Goal: Communication & Community: Answer question/provide support

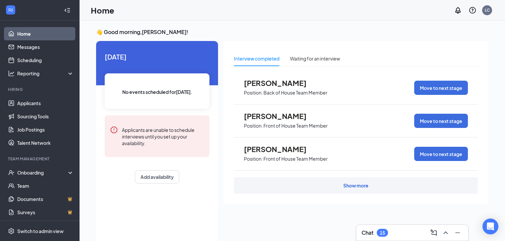
scroll to position [14, 0]
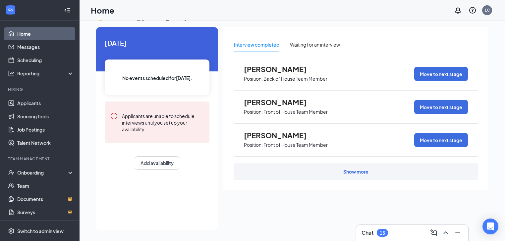
click at [389, 231] on div "Chat 15" at bounding box center [411, 233] width 101 height 11
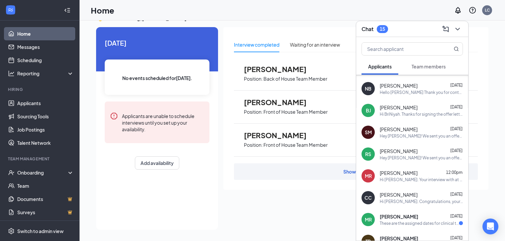
scroll to position [53, 0]
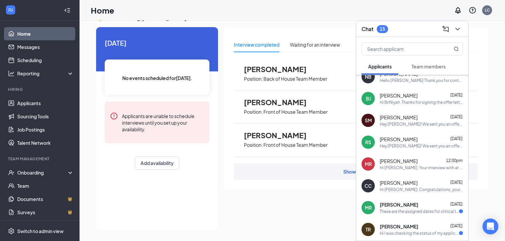
click at [415, 189] on div "Hi [PERSON_NAME]. Congratulations, your interview with [DEMOGRAPHIC_DATA]-fil-A…" at bounding box center [420, 190] width 83 height 6
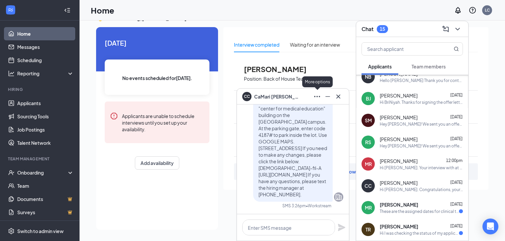
click at [319, 99] on icon "Ellipses" at bounding box center [317, 97] width 8 height 8
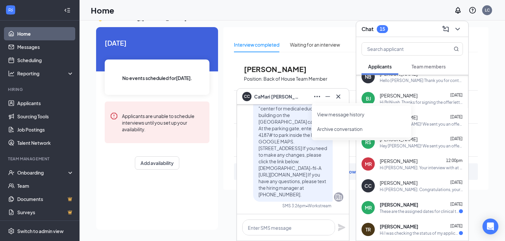
click at [339, 115] on link "View message history" at bounding box center [361, 114] width 89 height 7
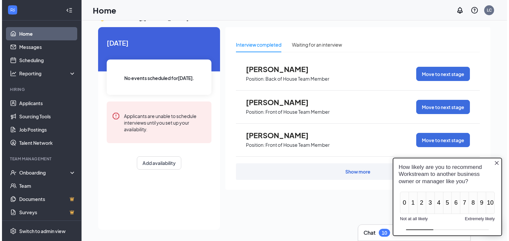
scroll to position [0, 0]
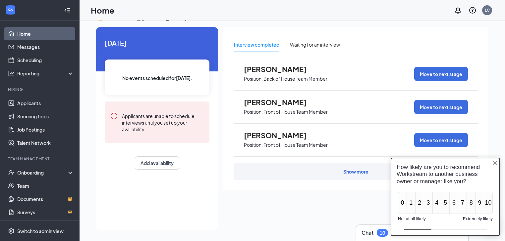
click at [497, 164] on icon "Close button" at bounding box center [494, 162] width 5 height 5
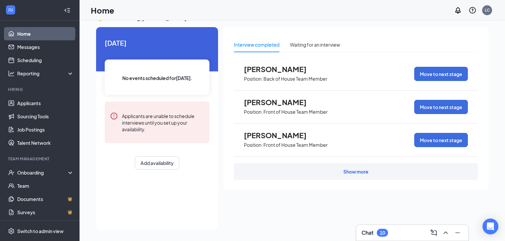
click at [286, 105] on span "[PERSON_NAME]" at bounding box center [280, 102] width 73 height 9
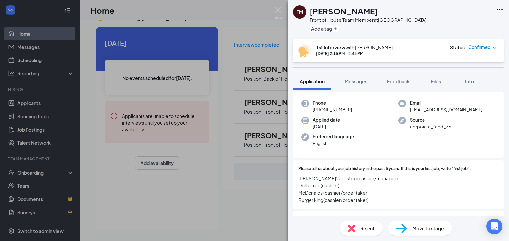
scroll to position [53, 0]
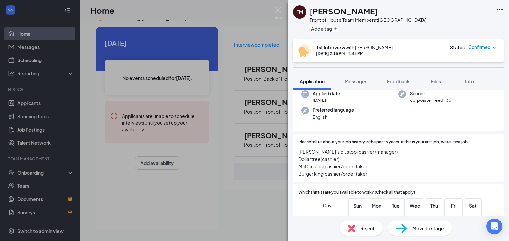
click at [419, 229] on span "Move to stage" at bounding box center [428, 228] width 32 height 7
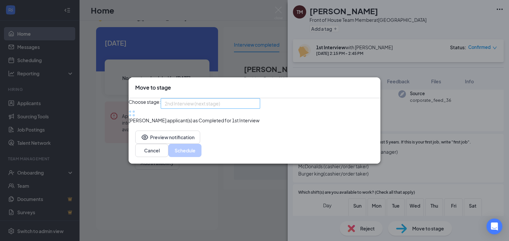
scroll to position [23, 0]
click at [224, 100] on div "2nd Interview (next stage) 3180128 3180247 Application Application Review Revie…" at bounding box center [210, 103] width 99 height 11
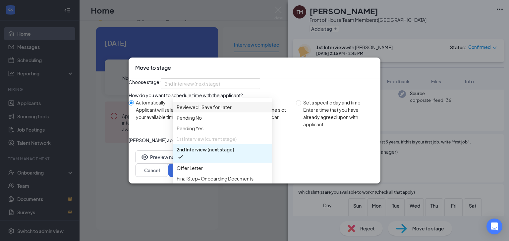
scroll to position [53, 0]
click at [214, 163] on div "Offer Letter" at bounding box center [222, 168] width 99 height 11
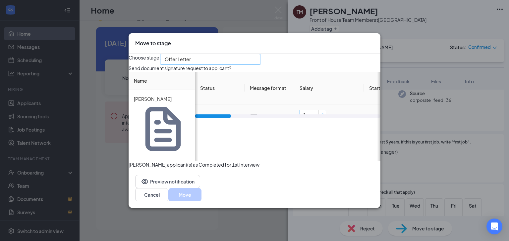
click at [323, 116] on span "Increase Value" at bounding box center [321, 113] width 7 height 6
type input "11"
click at [327, 169] on div "Choose stage: Offer Letter 3180265 3190185 3180130 Application Application Revi…" at bounding box center [254, 111] width 252 height 115
click at [351, 166] on div "Mark applicant(s) as Completed for 1st Interview" at bounding box center [254, 164] width 252 height 7
click at [201, 197] on button "Move" at bounding box center [184, 194] width 33 height 13
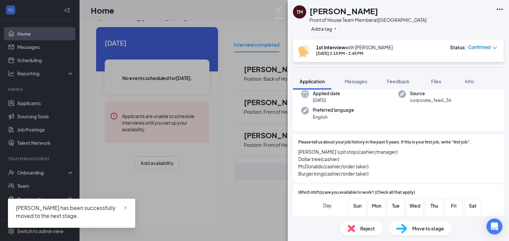
click at [225, 199] on div "TM Trenda Macon Front of House Team Member at Cape Fear Valley Medical Center A…" at bounding box center [254, 120] width 509 height 241
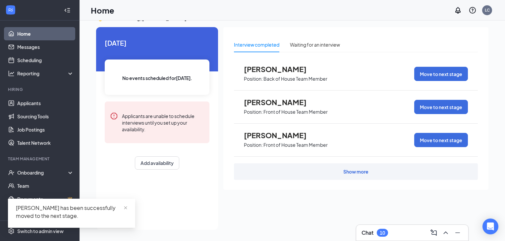
click at [295, 69] on span "Anthony Bethea" at bounding box center [280, 69] width 73 height 9
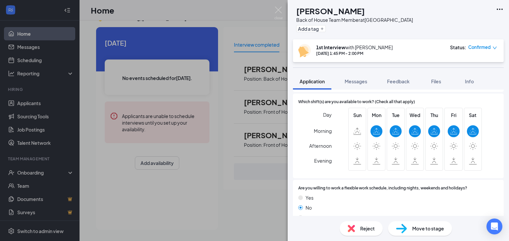
scroll to position [159, 0]
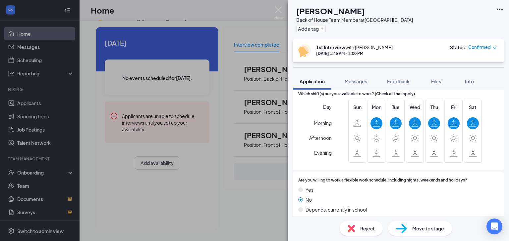
click at [366, 226] on span "Reject" at bounding box center [367, 228] width 15 height 7
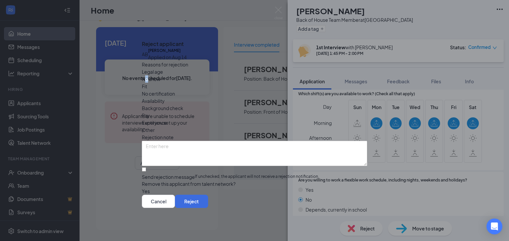
drag, startPoint x: 191, startPoint y: 82, endPoint x: 194, endPoint y: 86, distance: 5.0
click at [160, 83] on span "No show" at bounding box center [151, 78] width 19 height 7
click at [160, 81] on span "No show" at bounding box center [151, 78] width 19 height 7
click at [198, 79] on div "No show" at bounding box center [254, 78] width 225 height 7
click at [208, 208] on button "Reject" at bounding box center [191, 201] width 33 height 13
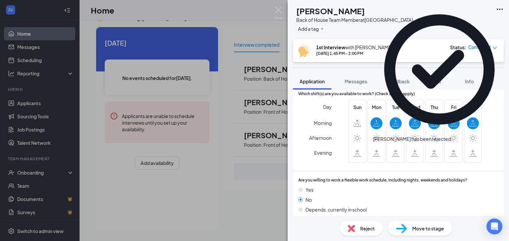
click at [248, 188] on div "AB Anthony Bethea Back of House Team Member at Cape Fear Valley Medical Center …" at bounding box center [254, 120] width 509 height 241
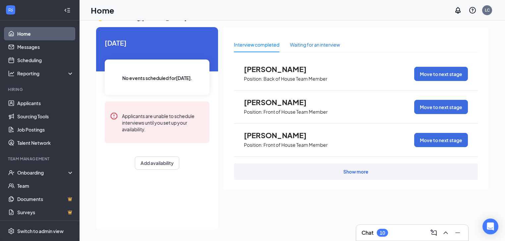
click at [302, 48] on div "Waiting for an interview" at bounding box center [315, 44] width 50 height 7
click at [262, 107] on span "Position: Back of House Team Member" at bounding box center [285, 112] width 83 height 10
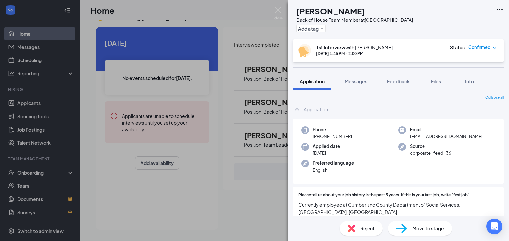
scroll to position [26, 0]
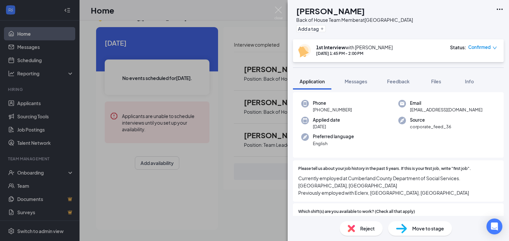
click at [263, 199] on div "DB Denise Brown Back of House Team Member at Cape Fear Valley Medical Center Ad…" at bounding box center [254, 120] width 509 height 241
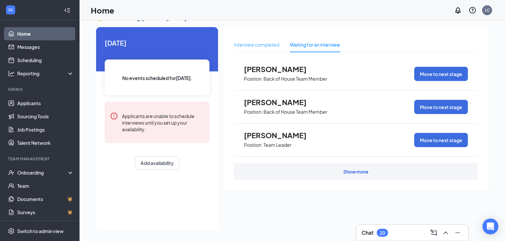
click at [267, 40] on div "Interview completed" at bounding box center [256, 44] width 45 height 15
click at [291, 103] on span "Lynndora McCarty" at bounding box center [280, 102] width 73 height 9
click at [313, 110] on p "Front of House Team Member" at bounding box center [295, 112] width 64 height 6
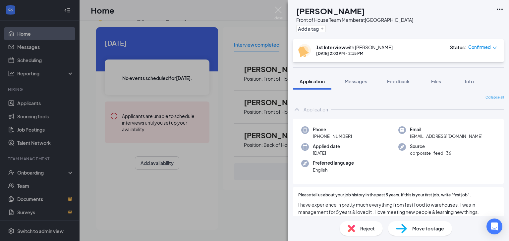
click at [243, 202] on div "LM Lynndora McCarty Front of House Team Member at Cape Fear Valley Medical Cent…" at bounding box center [254, 120] width 509 height 241
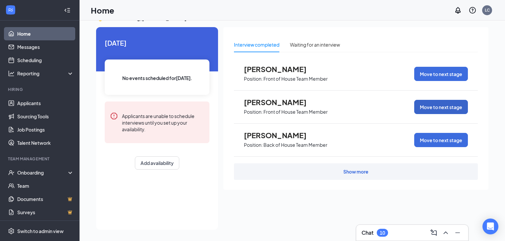
click at [449, 107] on button "Move to next stage" at bounding box center [441, 107] width 54 height 14
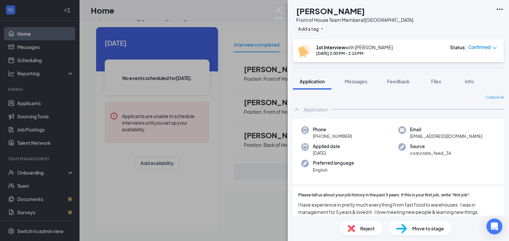
click at [364, 230] on span "Reject" at bounding box center [367, 228] width 15 height 7
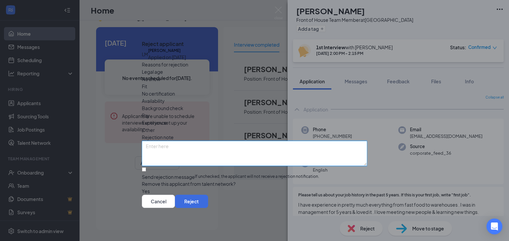
click at [266, 141] on textarea at bounding box center [254, 153] width 225 height 25
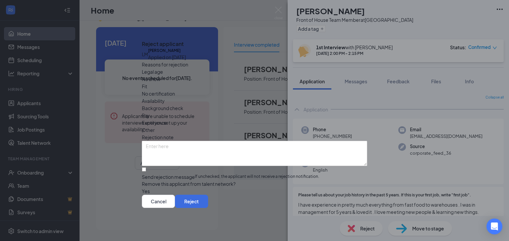
click at [165, 97] on span "Availability" at bounding box center [153, 100] width 23 height 7
click at [208, 206] on button "Reject" at bounding box center [191, 201] width 33 height 13
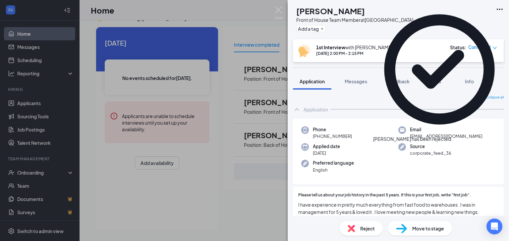
click at [258, 201] on div "LM Lynndora McCarty Front of House Team Member at Cape Fear Valley Medical Cent…" at bounding box center [254, 120] width 509 height 241
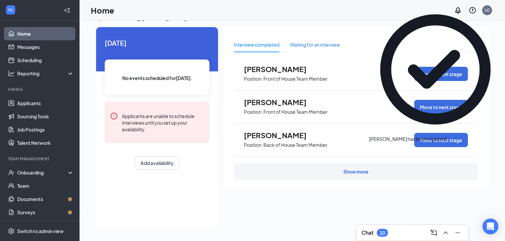
click at [313, 45] on div "Waiting for an interview" at bounding box center [315, 44] width 50 height 7
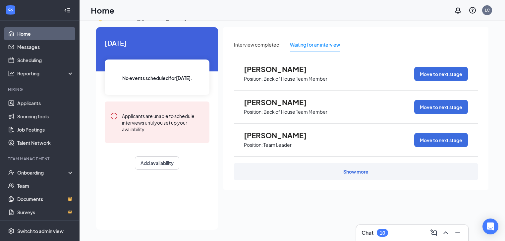
click at [259, 73] on span "Judah Hannon" at bounding box center [280, 69] width 73 height 9
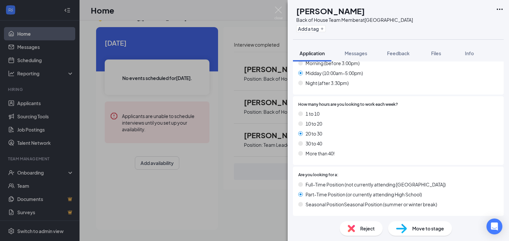
scroll to position [371, 0]
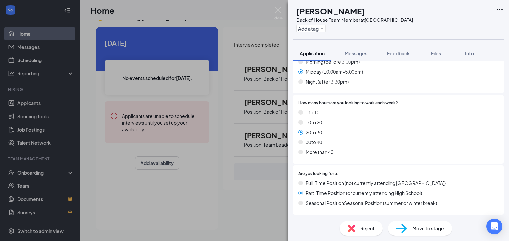
click at [266, 182] on div "JH Judah Hannon Back of House Team Member at Cape Fear Valley Medical Center Ad…" at bounding box center [254, 120] width 509 height 241
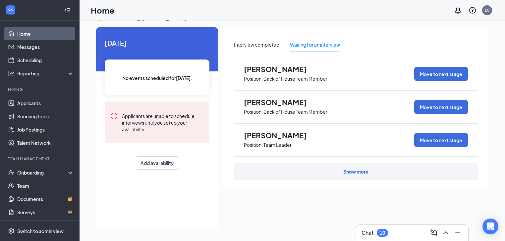
click at [274, 73] on span "Judah Hannon" at bounding box center [280, 69] width 73 height 9
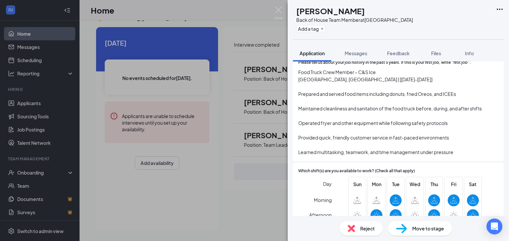
scroll to position [106, 0]
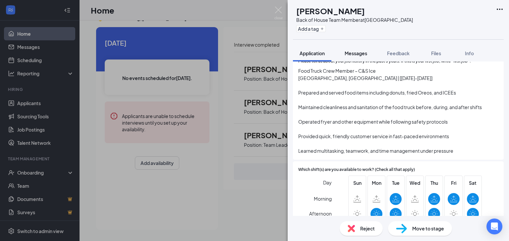
click at [366, 52] on span "Messages" at bounding box center [355, 53] width 23 height 6
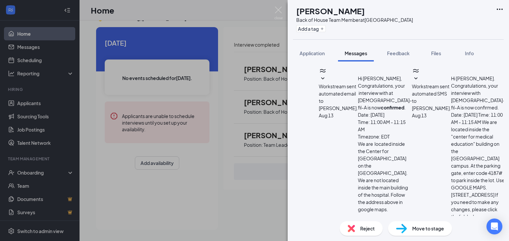
drag, startPoint x: 413, startPoint y: 74, endPoint x: 411, endPoint y: 77, distance: 3.6
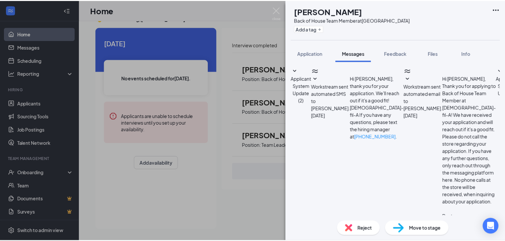
scroll to position [715, 0]
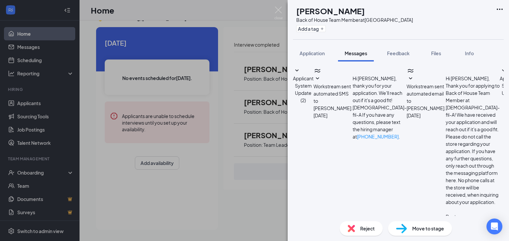
click at [265, 178] on div "JH Judah Hannon Back of House Team Member at Cape Fear Valley Medical Center Ad…" at bounding box center [254, 120] width 509 height 241
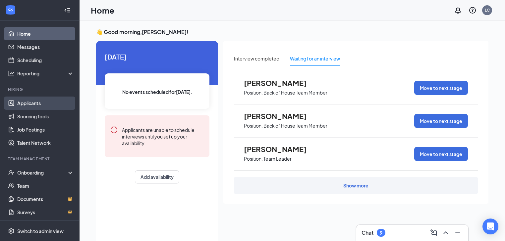
click at [34, 103] on link "Applicants" at bounding box center [45, 103] width 57 height 13
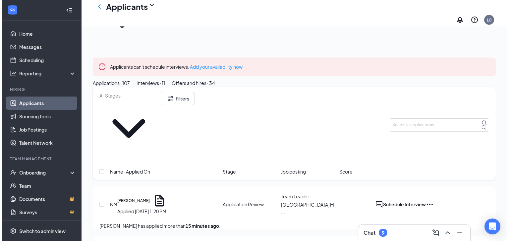
scroll to position [53, 0]
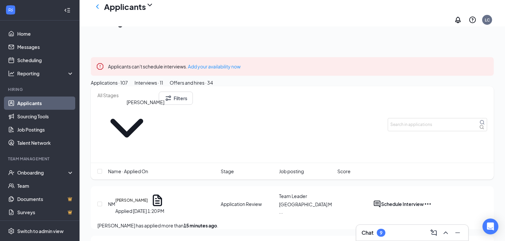
click at [138, 198] on h5 "[PERSON_NAME]" at bounding box center [131, 201] width 32 height 6
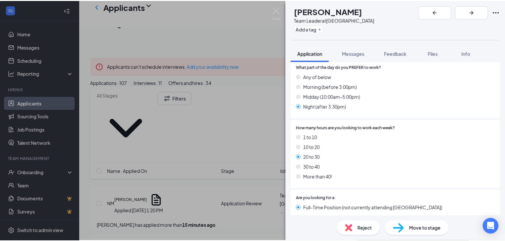
scroll to position [291, 0]
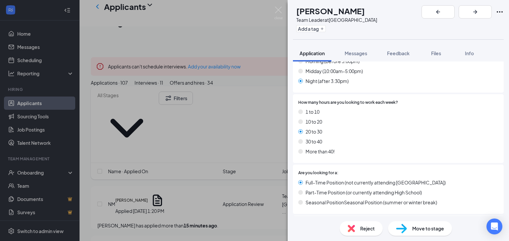
click at [188, 156] on div "NM Nikol McGregor Team Leader at Cape Fear Valley Medical Center Add a tag Appl…" at bounding box center [254, 120] width 509 height 241
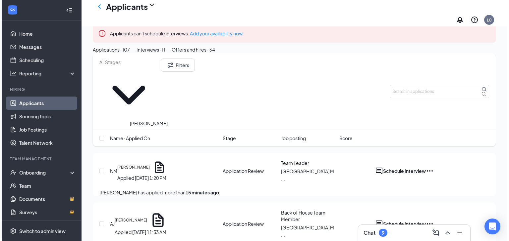
scroll to position [106, 0]
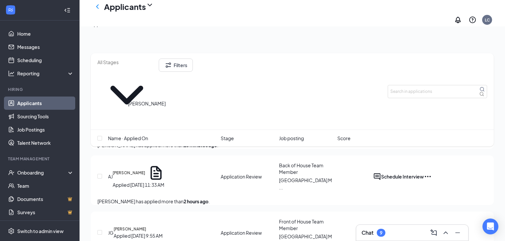
click at [142, 170] on h5 "Antwanika Joyner" at bounding box center [129, 173] width 32 height 6
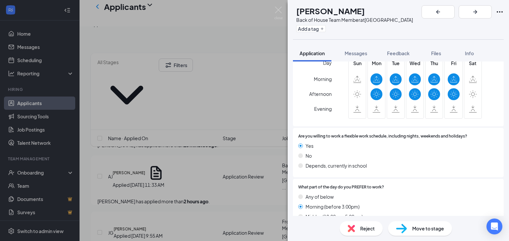
scroll to position [185, 0]
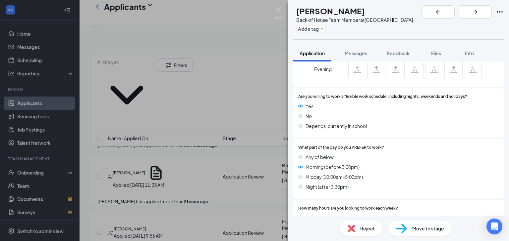
drag, startPoint x: 435, startPoint y: 178, endPoint x: 427, endPoint y: 43, distance: 135.6
click at [427, 42] on div "AJ Antwanika Joyner Back of House Team Member at Cape Fear Valley Medical Cente…" at bounding box center [397, 120] width 221 height 241
click at [390, 152] on div "What part of the day do you PREFER to work? Any of below Morning (before 3:00pm…" at bounding box center [398, 169] width 200 height 49
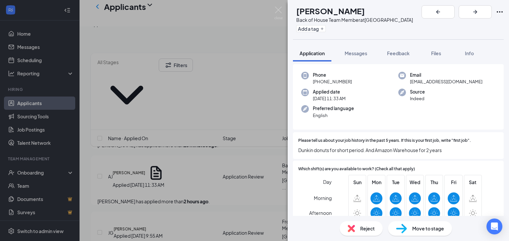
scroll to position [0, 0]
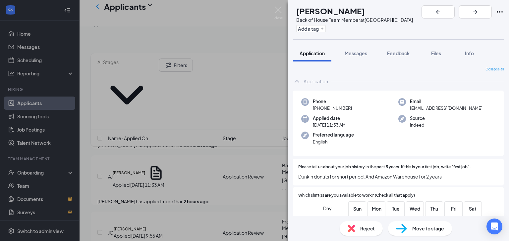
click at [275, 154] on div "AJ Antwanika Joyner Back of House Team Member at Cape Fear Valley Medical Cente…" at bounding box center [254, 120] width 509 height 241
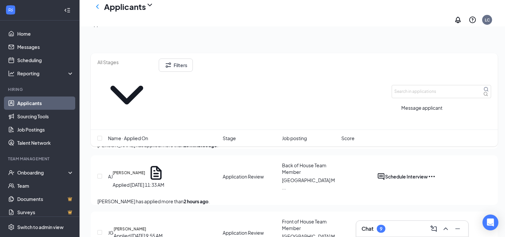
click at [385, 173] on icon "ActiveChat" at bounding box center [381, 177] width 8 height 8
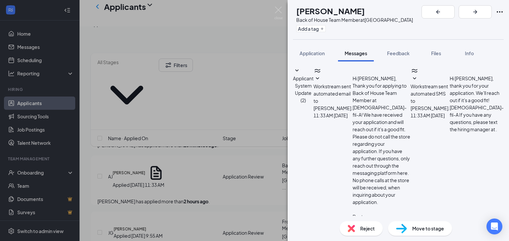
paste textarea "I am contacting you on the behalf of Cape Fear Chick-fil-a. Would you like to c…"
type textarea "Hello Antwanika I am contacting you on the behalf of Cape Fear Chick-fil-a. Wou…"
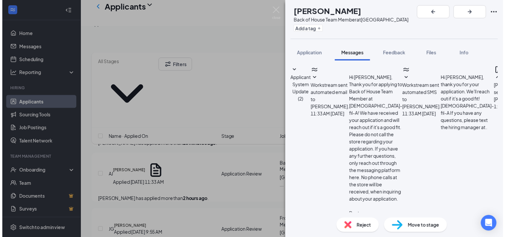
scroll to position [64, 0]
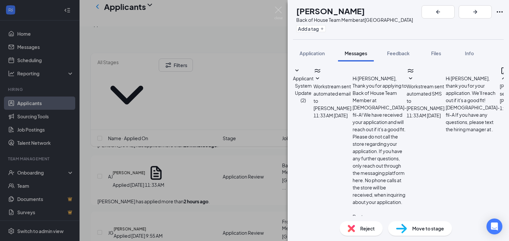
click at [257, 171] on div "AJ Antwanika Joyner Back of House Team Member at Cape Fear Valley Medical Cente…" at bounding box center [254, 120] width 509 height 241
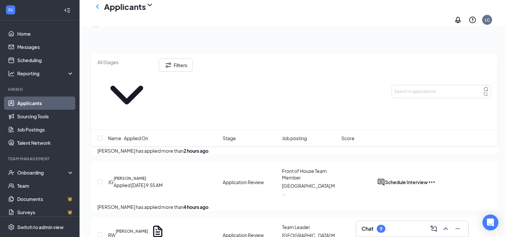
scroll to position [159, 0]
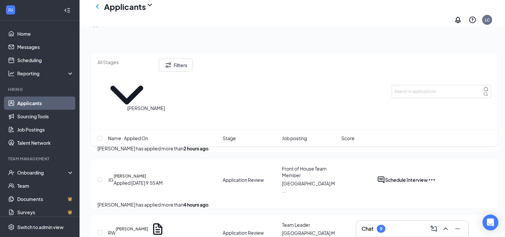
click at [146, 173] on h5 "Jasmine Griffieth" at bounding box center [130, 176] width 32 height 6
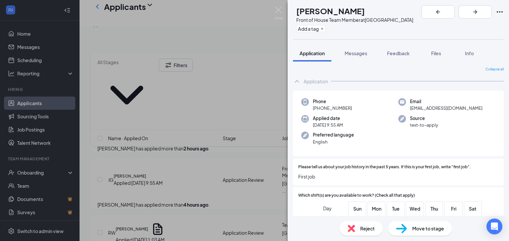
click at [189, 156] on div "JG Jasmine Griffieth Front of House Team Member at Cape Fear Valley Medical Cen…" at bounding box center [254, 120] width 509 height 241
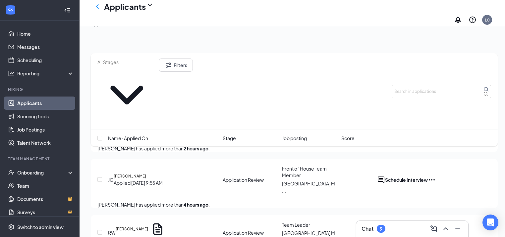
click at [208, 201] on div "Jasmine Griffieth has applied more than 4 hours ago ." at bounding box center [293, 204] width 393 height 7
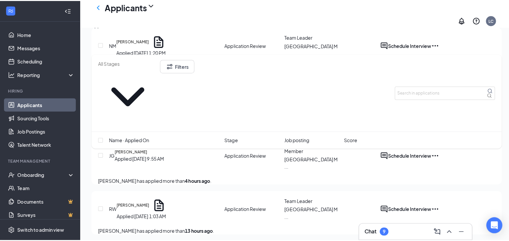
scroll to position [212, 0]
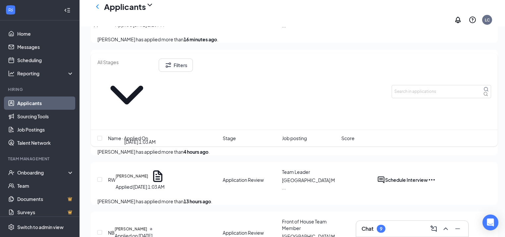
click at [151, 183] on div "Applied Today 1:03 AM" at bounding box center [140, 186] width 49 height 7
click at [215, 170] on div "RW Raymond Wilson Applied Today 1:03 AM" at bounding box center [163, 180] width 111 height 21
click at [148, 173] on h5 "Raymond Wilson" at bounding box center [132, 176] width 32 height 6
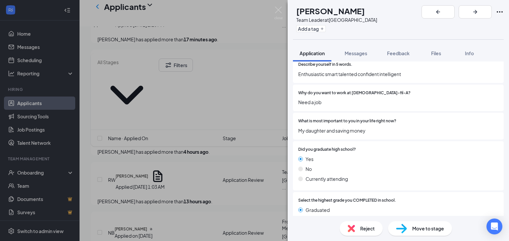
scroll to position [821, 0]
click at [356, 56] on div "Messages" at bounding box center [355, 53] width 23 height 7
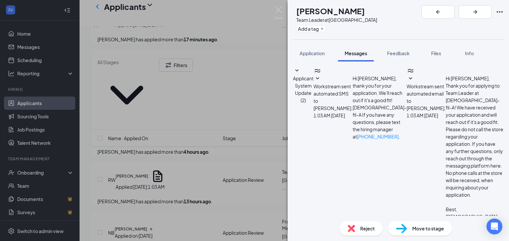
paste textarea "I am contacting you on the behalf of Cape Fear Chick-fil-a. Would you like to c…"
type textarea "Hello Raymond I am contacting you on the behalf of Cape Fear Chick-fil-a. Would…"
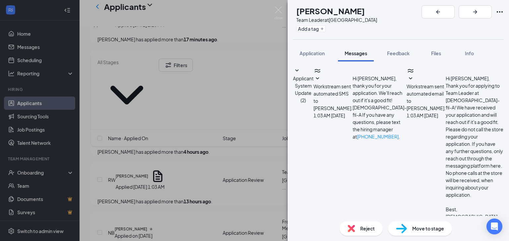
click at [209, 219] on div "RW Raymond Wilson Team Leader at Cape Fear Valley Medical Center Add a tag Appl…" at bounding box center [254, 120] width 509 height 241
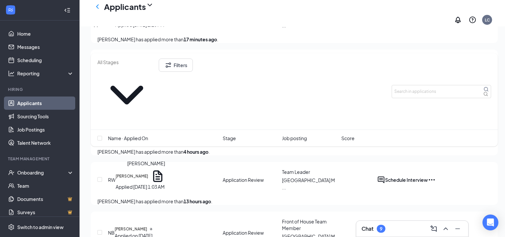
click at [147, 226] on h5 "Nadiya Bowman" at bounding box center [131, 229] width 32 height 6
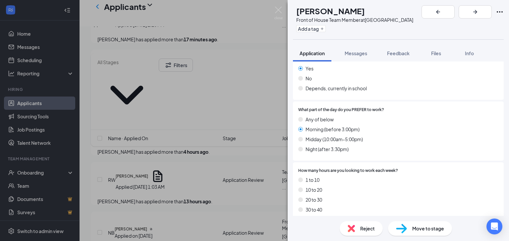
scroll to position [238, 0]
click at [357, 56] on span "Messages" at bounding box center [355, 53] width 23 height 6
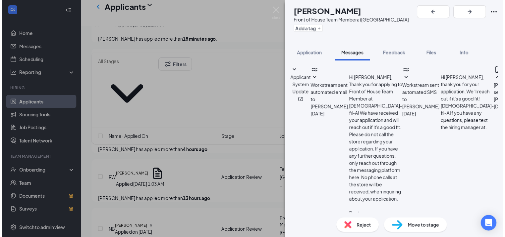
scroll to position [114, 0]
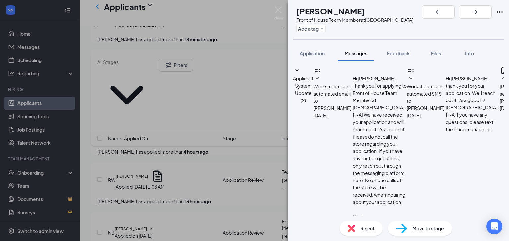
drag, startPoint x: 327, startPoint y: 164, endPoint x: 395, endPoint y: 157, distance: 68.3
click at [215, 176] on div "NB Nadiya Bowman Front of House Team Member at Cape Fear Valley Medical Center …" at bounding box center [254, 120] width 509 height 241
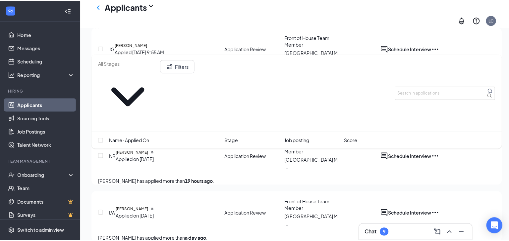
scroll to position [291, 0]
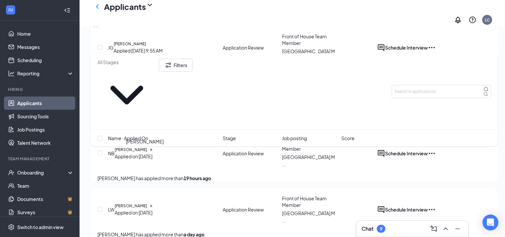
click at [145, 203] on h5 "Lillian Willard" at bounding box center [131, 206] width 32 height 6
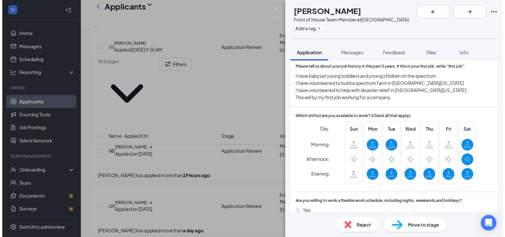
scroll to position [106, 0]
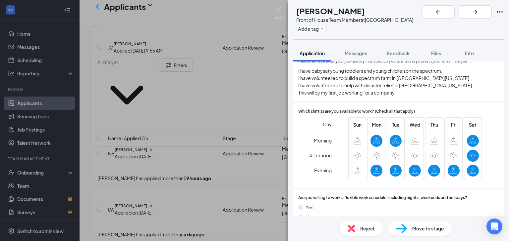
click at [244, 182] on div "LW Lillian Willard Front of House Team Member at Cape Fear Valley Medical Cente…" at bounding box center [254, 120] width 509 height 241
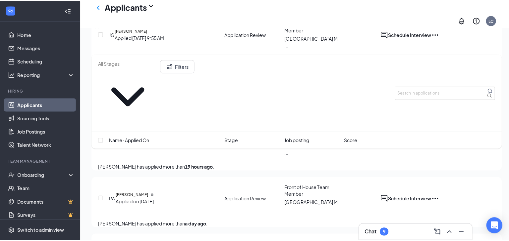
scroll to position [344, 0]
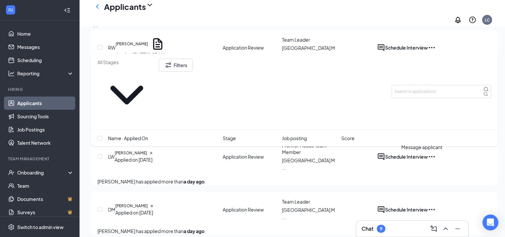
click at [385, 206] on icon "ActiveChat" at bounding box center [381, 210] width 8 height 8
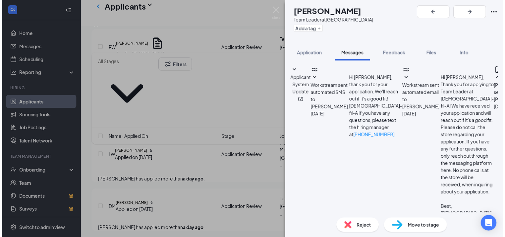
scroll to position [207, 0]
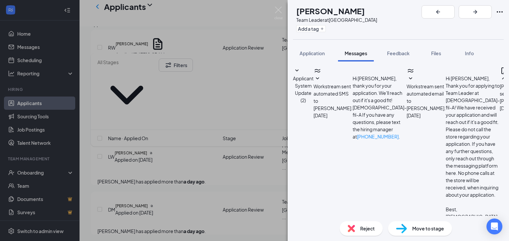
click at [223, 177] on div "DM Destinee Morgan Team Leader at Cape Fear Valley Medical Center Add a tag App…" at bounding box center [254, 120] width 509 height 241
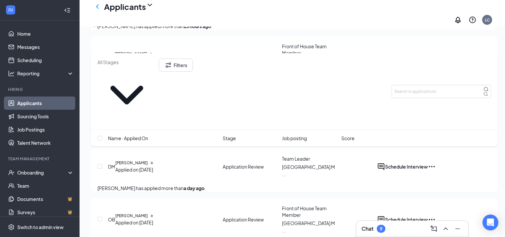
scroll to position [397, 0]
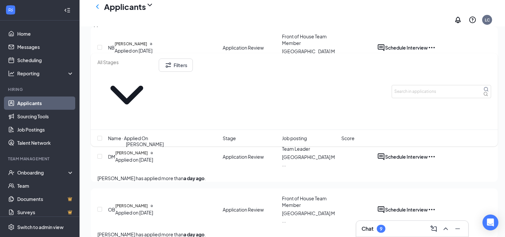
click at [148, 203] on h5 "Olivia Brown" at bounding box center [131, 206] width 32 height 6
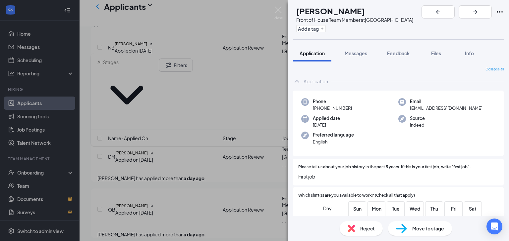
drag, startPoint x: 212, startPoint y: 201, endPoint x: 219, endPoint y: 193, distance: 10.3
click at [213, 200] on div "OB Olivia Brown Front of House Team Member at Cape Fear Valley Medical Center A…" at bounding box center [254, 120] width 509 height 241
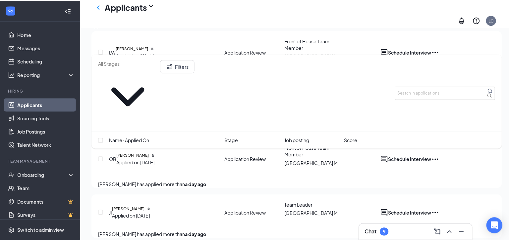
scroll to position [450, 0]
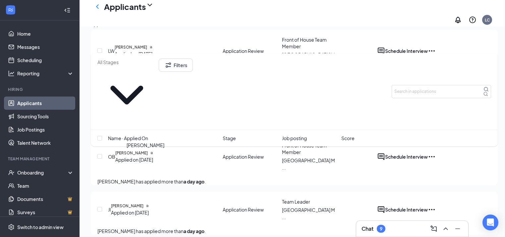
click at [143, 203] on h5 "[PERSON_NAME]" at bounding box center [127, 206] width 32 height 6
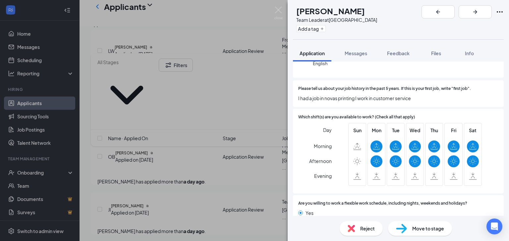
scroll to position [79, 0]
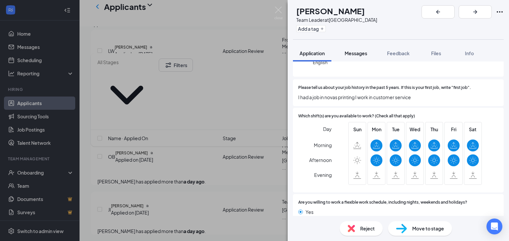
click at [363, 54] on span "Messages" at bounding box center [355, 53] width 23 height 6
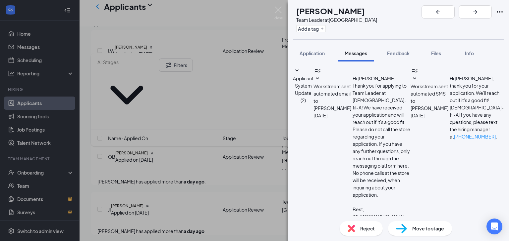
paste textarea "I am contacting you on the behalf of Cape Fear Chick-fil-a. Would you like to c…"
type textarea "Hello Jozelyn I am contacting you on the behalf of Cape Fear Chick-fil-a. Would…"
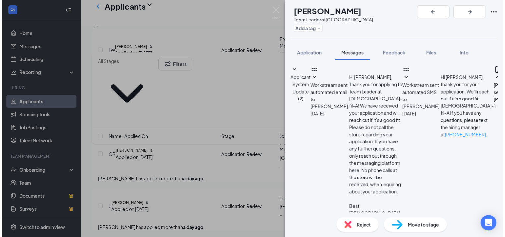
scroll to position [64, 0]
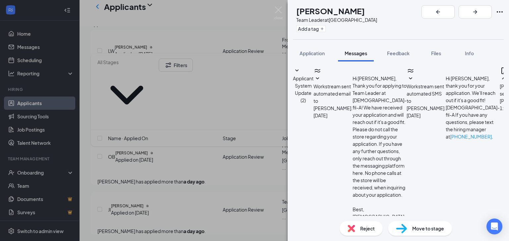
click at [209, 188] on div "JI Jozelyn Ilarraza Team Leader at Cape Fear Valley Medical Center Add a tag Ap…" at bounding box center [254, 120] width 509 height 241
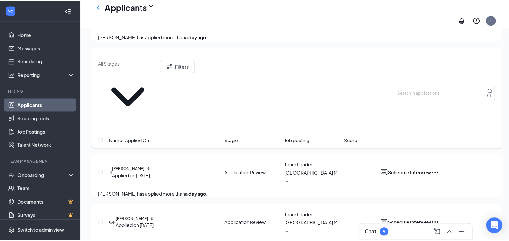
scroll to position [503, 0]
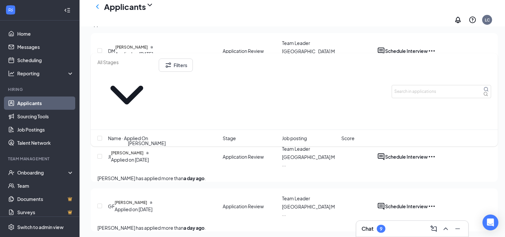
click at [147, 200] on h5 "Giovanna Faircloth" at bounding box center [131, 203] width 32 height 6
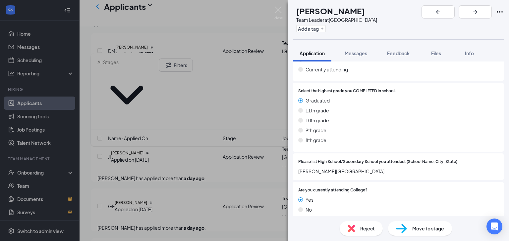
scroll to position [954, 0]
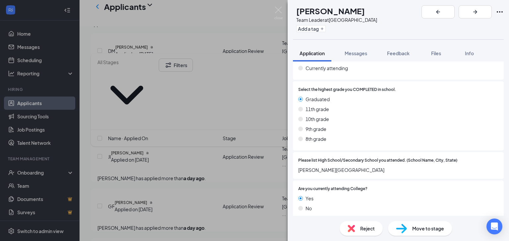
click at [426, 234] on div "Move to stage" at bounding box center [420, 229] width 64 height 15
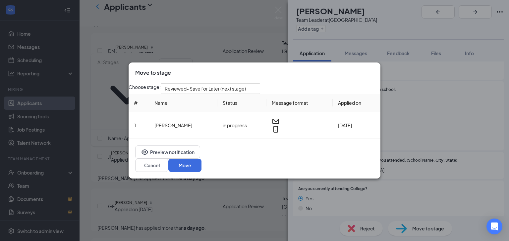
drag, startPoint x: 372, startPoint y: 74, endPoint x: 357, endPoint y: 80, distance: 16.8
click at [373, 69] on icon "Cross" at bounding box center [373, 69] width 0 height 0
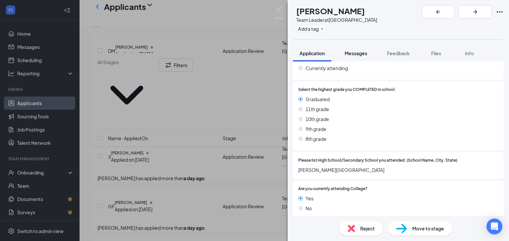
click at [364, 57] on button "Messages" at bounding box center [356, 53] width 36 height 17
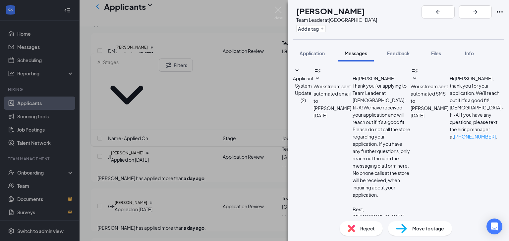
paste textarea "I am contacting you on the behalf of Cape Fear Chick-fil-a. Would you like to c…"
type textarea "Hello Giovanna I am contacting you on the behalf of Cape Fear Chick-fil-a. Woul…"
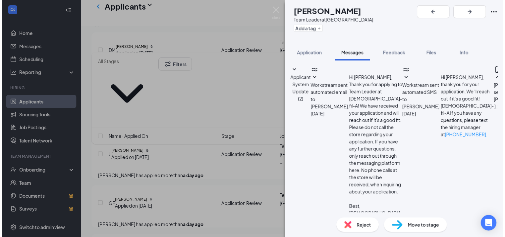
scroll to position [64, 0]
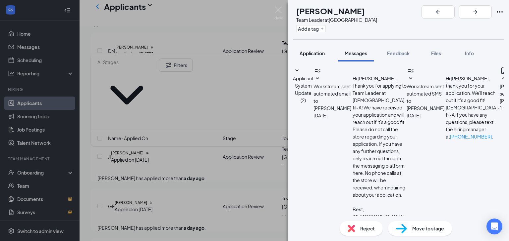
click at [312, 55] on span "Application" at bounding box center [311, 53] width 25 height 6
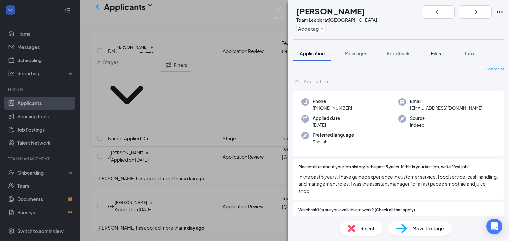
click at [436, 50] on span "Files" at bounding box center [436, 53] width 10 height 6
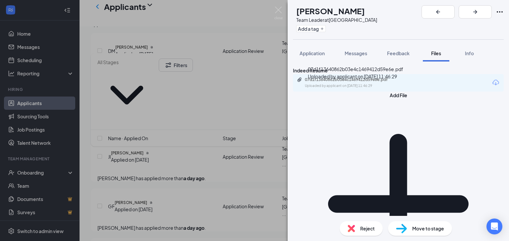
click at [354, 82] on div "07d1f13640862b03e4c1469412d59e6e.pdf" at bounding box center [351, 79] width 93 height 5
click at [277, 11] on img at bounding box center [278, 13] width 8 height 13
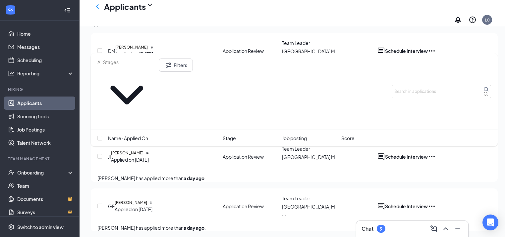
click at [383, 232] on div "9" at bounding box center [380, 229] width 9 height 8
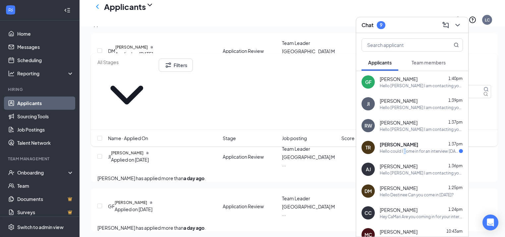
click at [407, 149] on div "Hello could I come in for an interview Saturday at 1pm?" at bounding box center [418, 152] width 79 height 6
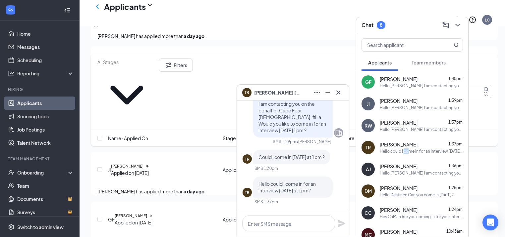
scroll to position [477, 0]
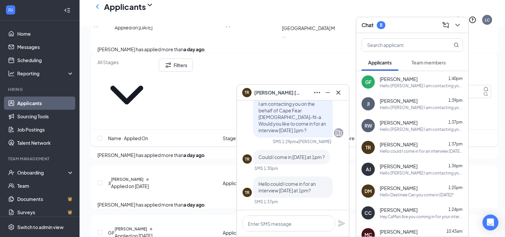
click at [428, 165] on div "Antwanika Joyner 1:36pm" at bounding box center [420, 166] width 83 height 7
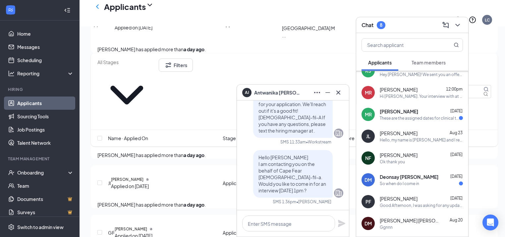
scroll to position [265, 0]
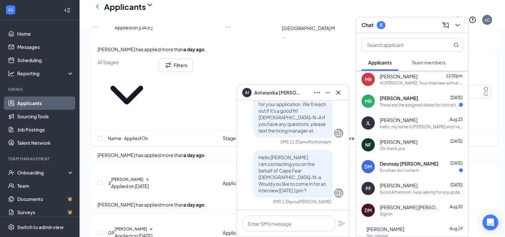
click at [403, 99] on span "Minnie Reeves" at bounding box center [398, 98] width 38 height 7
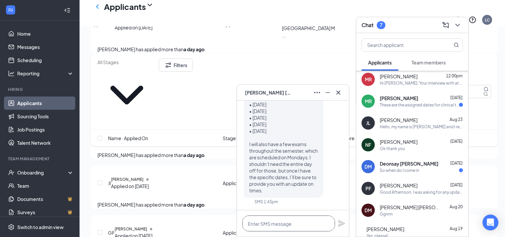
click at [295, 221] on textarea at bounding box center [288, 224] width 93 height 16
type textarea "Hey Minnie"
click at [339, 97] on div "MR Minnie Reeves" at bounding box center [293, 93] width 112 height 16
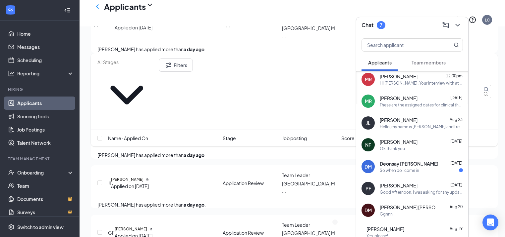
click at [412, 163] on span "Deonsay [PERSON_NAME]" at bounding box center [408, 164] width 59 height 7
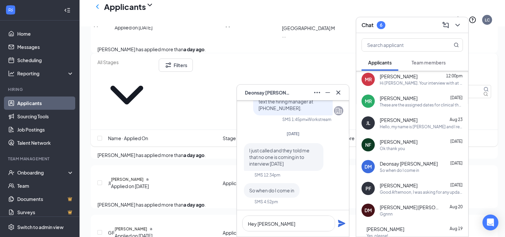
click at [335, 71] on div "Filters" at bounding box center [293, 92] width 393 height 66
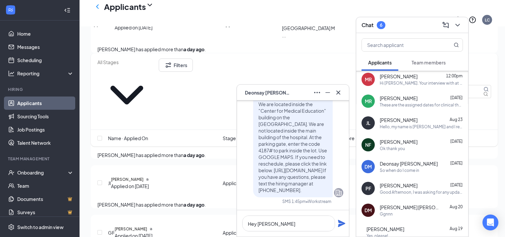
scroll to position [-159, 0]
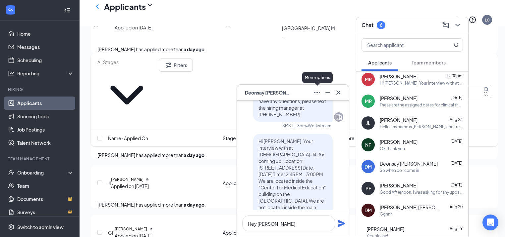
click at [314, 94] on icon "Ellipses" at bounding box center [317, 93] width 8 height 8
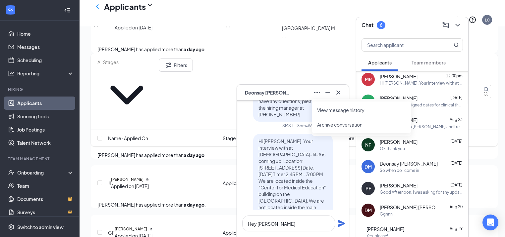
click at [340, 114] on link "View message history" at bounding box center [361, 110] width 89 height 7
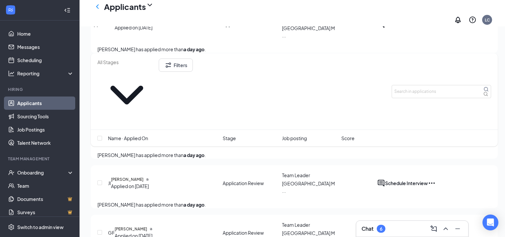
scroll to position [0, 0]
click at [373, 237] on div "Chat 6" at bounding box center [412, 229] width 112 height 16
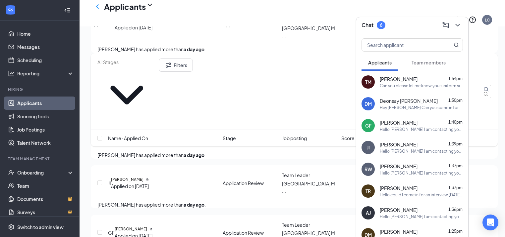
click at [173, 152] on div "Olivia Brown has applied more than a day ago ." at bounding box center [293, 155] width 393 height 7
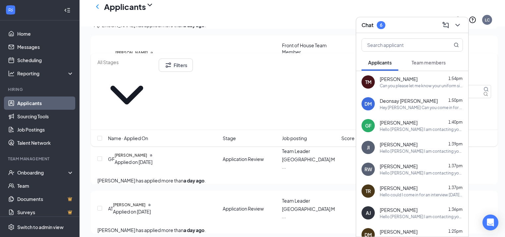
scroll to position [556, 0]
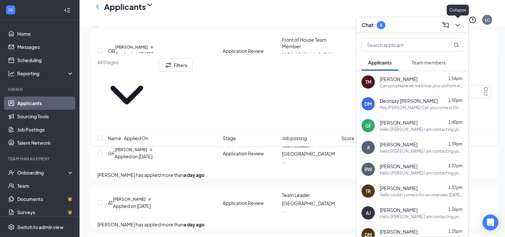
click at [453, 28] on icon "ChevronDown" at bounding box center [457, 25] width 8 height 8
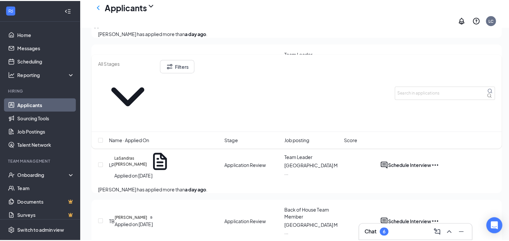
scroll to position [636, 0]
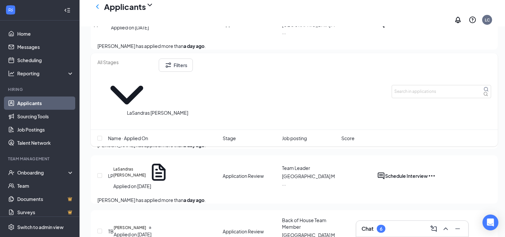
click at [143, 167] on h5 "LaSandras [PERSON_NAME]" at bounding box center [129, 173] width 32 height 12
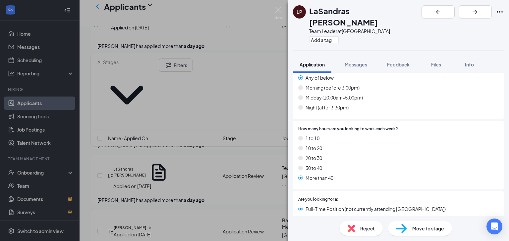
scroll to position [291, 0]
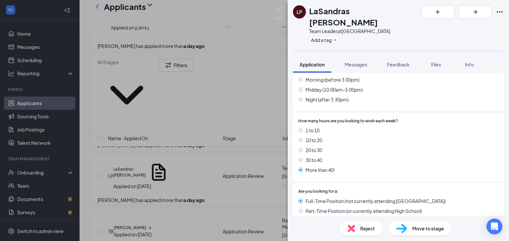
click at [490, 17] on div "LP LaSandras Paige Team Leader at Cape Fear Valley Medical Center Add a tag" at bounding box center [397, 25] width 221 height 51
click at [479, 14] on icon "ArrowRight" at bounding box center [475, 12] width 8 height 8
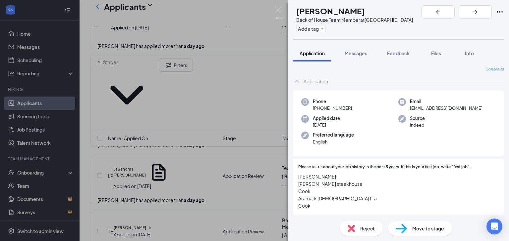
drag, startPoint x: 383, startPoint y: 15, endPoint x: 310, endPoint y: 14, distance: 73.2
click at [310, 14] on div "[PERSON_NAME]" at bounding box center [354, 10] width 117 height 11
drag, startPoint x: 311, startPoint y: 13, endPoint x: 318, endPoint y: 16, distance: 7.3
click at [278, 11] on img at bounding box center [278, 13] width 8 height 13
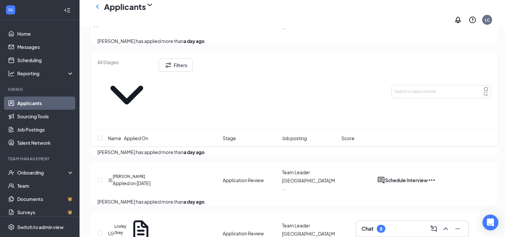
scroll to position [742, 0]
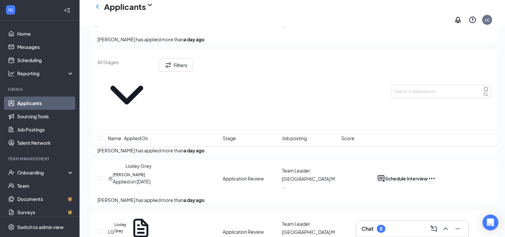
click at [127, 222] on h5 "Loxley Grey" at bounding box center [120, 228] width 13 height 12
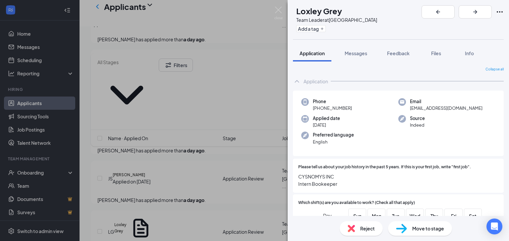
click at [209, 191] on div "LG Loxley Grey Team Leader at Cape Fear Valley Medical Center Add a tag Applica…" at bounding box center [254, 120] width 509 height 241
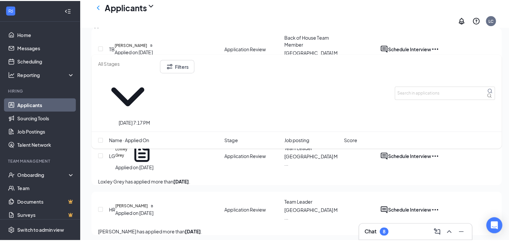
scroll to position [821, 0]
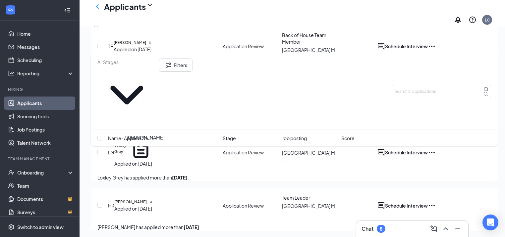
click at [147, 199] on h5 "[PERSON_NAME]" at bounding box center [130, 202] width 32 height 6
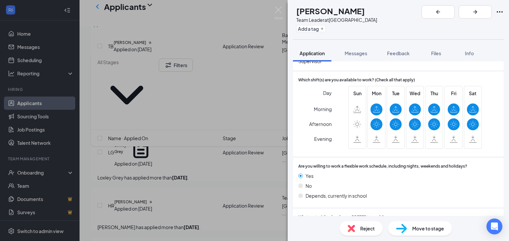
scroll to position [132, 0]
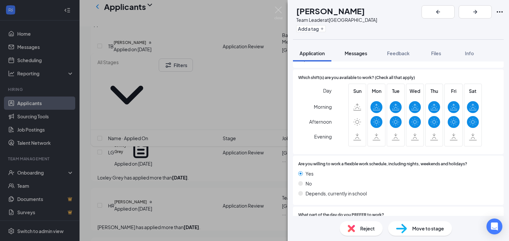
click at [360, 54] on span "Messages" at bounding box center [355, 53] width 23 height 6
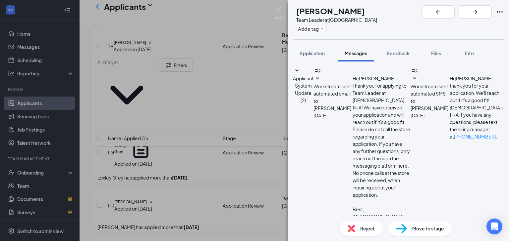
paste textarea "Can you please let me know your uniform size Top and bottom?"
type textarea "Can you please let me know your uniform size Top and bottom?"
drag, startPoint x: 309, startPoint y: 163, endPoint x: 504, endPoint y: 168, distance: 194.7
click at [504, 168] on div "Applicant System Update (2) Workstream sent automated email to Haley Ridgway. A…" at bounding box center [397, 139] width 221 height 155
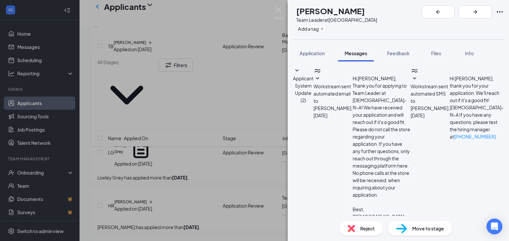
type textarea "Hello Haley Th"
click at [227, 0] on div "HR Haley Ridgway Team Leader at Cape Fear Valley Medical Center Add a tag Appli…" at bounding box center [254, 120] width 509 height 241
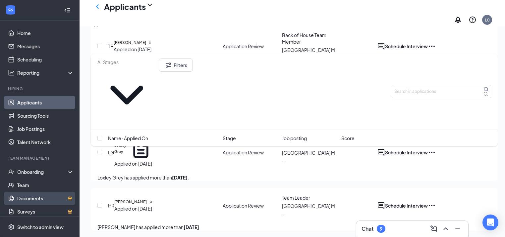
scroll to position [1, 0]
click at [492, 15] on div "LC" at bounding box center [487, 20] width 10 height 10
click at [489, 17] on div "LC" at bounding box center [486, 20] width 5 height 6
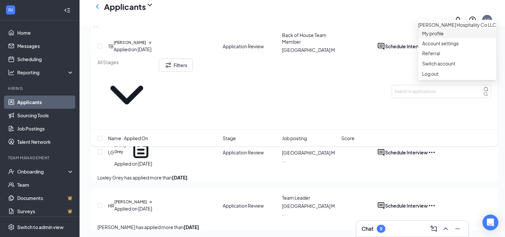
click at [437, 37] on link "My profile" at bounding box center [457, 33] width 70 height 7
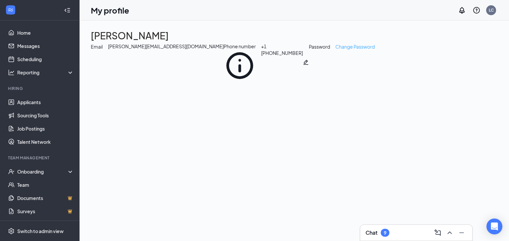
click at [335, 82] on link "Change Password" at bounding box center [354, 62] width 39 height 39
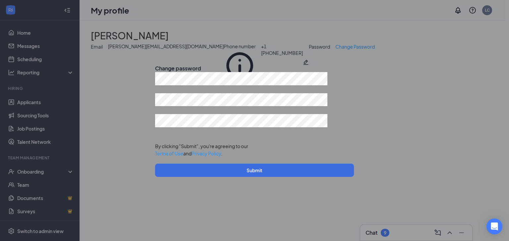
click at [155, 63] on icon "Cross" at bounding box center [155, 63] width 0 height 0
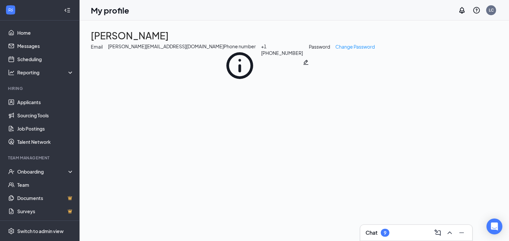
click at [194, 82] on div "Latoya Chaplin Email latoya.chaplin9@gmail.com Phone number + 1 (910) 261-5126 …" at bounding box center [294, 54] width 407 height 53
click at [335, 82] on link "Change Password" at bounding box center [354, 62] width 39 height 39
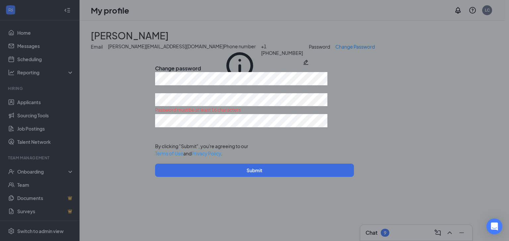
click at [103, 105] on div "Change password Password must be at least 16 characters By clicking "Submit", y…" at bounding box center [254, 120] width 509 height 241
click at [90, 85] on div "Change password Password must be at least 16 characters By clicking "Submit", y…" at bounding box center [254, 120] width 509 height 241
click at [161, 65] on icon "Cross" at bounding box center [159, 67] width 4 height 4
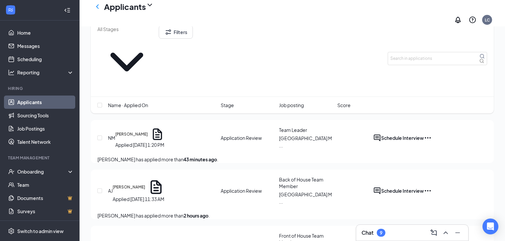
scroll to position [132, 0]
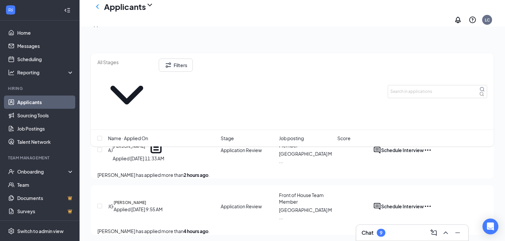
click at [380, 238] on div "Chat 9" at bounding box center [412, 233] width 112 height 16
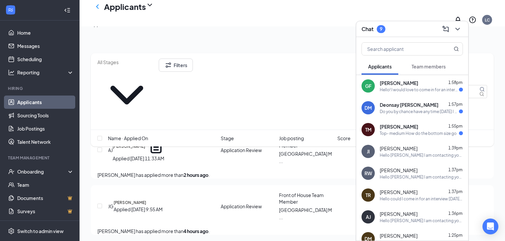
click at [411, 91] on div "Hello! I would love to come in for an interview on Friday. Thank you so much!" at bounding box center [418, 90] width 79 height 6
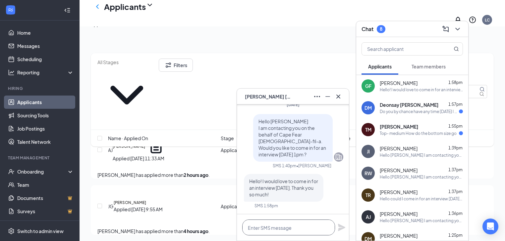
drag, startPoint x: 269, startPoint y: 232, endPoint x: 264, endPoint y: 240, distance: 10.1
click at [269, 233] on textarea at bounding box center [288, 228] width 93 height 16
click at [266, 229] on textarea "My pleaure!" at bounding box center [288, 228] width 93 height 16
drag, startPoint x: 264, startPoint y: 228, endPoint x: 274, endPoint y: 227, distance: 10.0
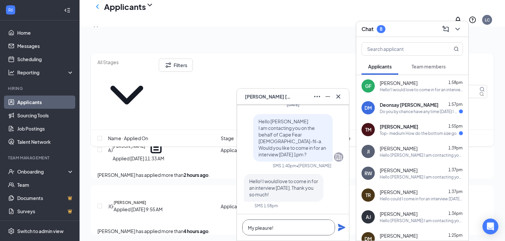
click at [264, 228] on textarea "My pleaure!" at bounding box center [288, 228] width 93 height 16
click at [320, 232] on textarea "My pleasure!" at bounding box center [288, 228] width 93 height 16
type textarea "My pleasure!"
click at [343, 226] on icon "Plane" at bounding box center [341, 228] width 8 height 8
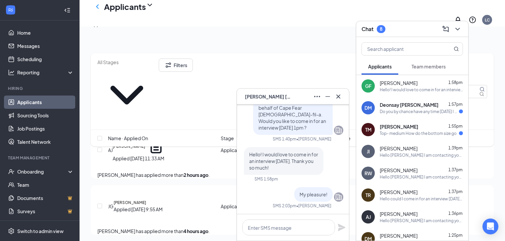
click at [425, 131] on div "Top- medium How do the bottom size go" at bounding box center [417, 134] width 77 height 6
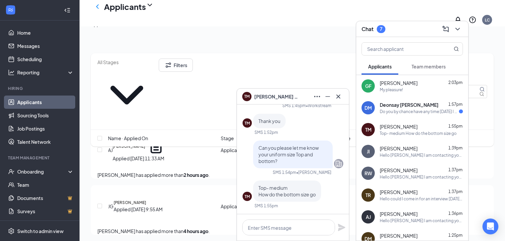
click at [419, 110] on div "Do you by chance have any time Monday I have a appointment at that time" at bounding box center [418, 112] width 79 height 6
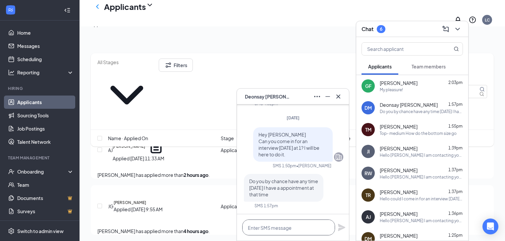
click at [289, 223] on textarea at bounding box center [288, 228] width 93 height 16
click at [286, 231] on textarea at bounding box center [288, 228] width 93 height 16
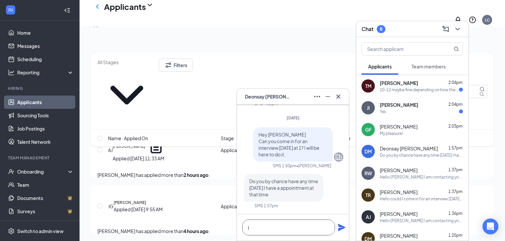
type textarea "I"
click at [402, 96] on div "TM Trenda Macon 2:04pm 10-12 maybe fine depending on how they're made or next s…" at bounding box center [412, 86] width 112 height 22
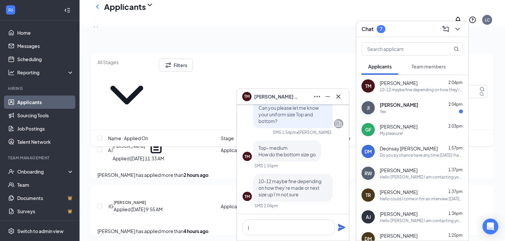
click at [398, 106] on span "[PERSON_NAME]" at bounding box center [398, 105] width 38 height 7
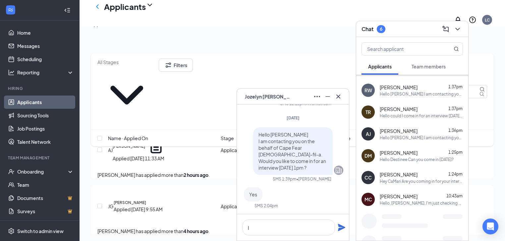
scroll to position [106, 0]
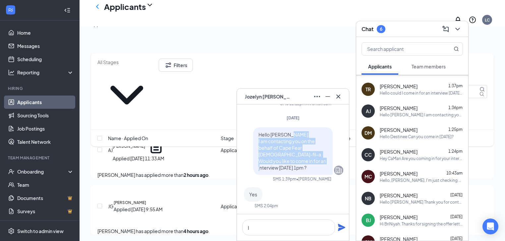
drag, startPoint x: 254, startPoint y: 148, endPoint x: 295, endPoint y: 172, distance: 48.1
click at [295, 172] on div "Hello Jozelyn I am contacting you on the behalf of Cape Fear Chick-fil-a. Would…" at bounding box center [292, 151] width 79 height 48
drag, startPoint x: 297, startPoint y: 183, endPoint x: 296, endPoint y: 187, distance: 4.1
click at [297, 183] on div "Hello Jozelyn I am contacting you on the behalf of Cape Fear Chick-fil-a. Would…" at bounding box center [292, 170] width 101 height 87
click at [295, 197] on div "JI Yes" at bounding box center [292, 194] width 101 height 15
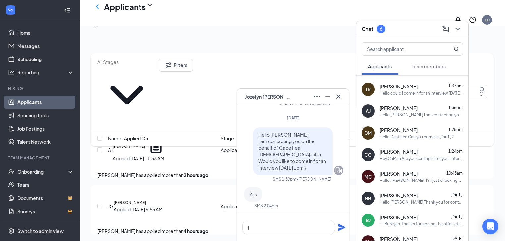
scroll to position [0, 0]
click at [316, 93] on icon "Ellipses" at bounding box center [317, 97] width 8 height 8
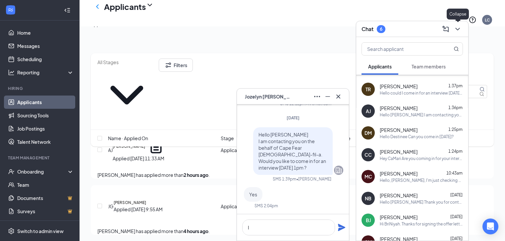
click at [456, 27] on icon "ChevronDown" at bounding box center [457, 29] width 8 height 8
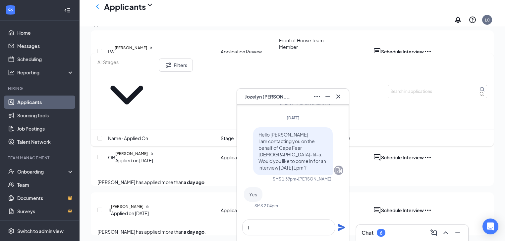
scroll to position [450, 0]
click at [337, 97] on icon "Cross" at bounding box center [338, 96] width 4 height 4
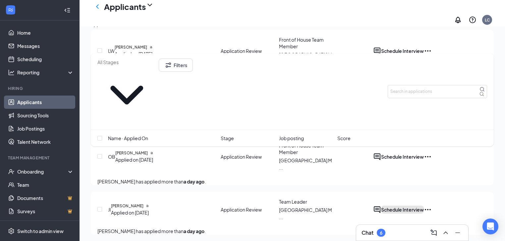
click at [423, 206] on button "Schedule Interview" at bounding box center [402, 210] width 43 height 8
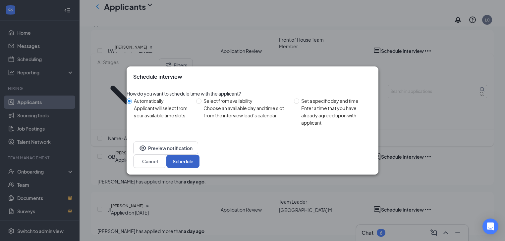
click at [199, 158] on button "Schedule" at bounding box center [182, 161] width 33 height 13
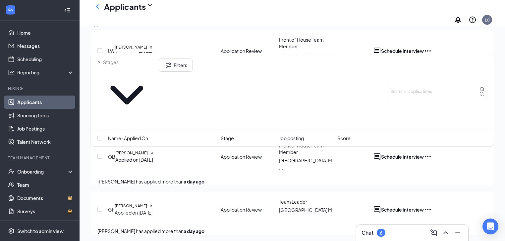
click at [369, 234] on h3 "Chat" at bounding box center [367, 232] width 12 height 7
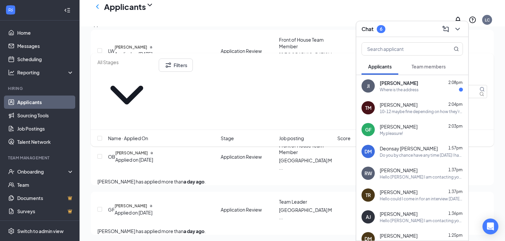
click at [414, 93] on div "JI Jozelyn Ilarraza 2:08pm Where is the address" at bounding box center [412, 86] width 112 height 22
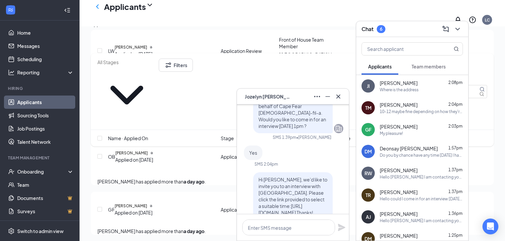
scroll to position [-79, 0]
click at [460, 27] on icon "ChevronDown" at bounding box center [457, 29] width 8 height 8
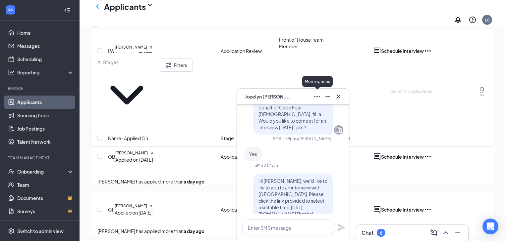
click at [316, 98] on icon "Ellipses" at bounding box center [317, 97] width 8 height 8
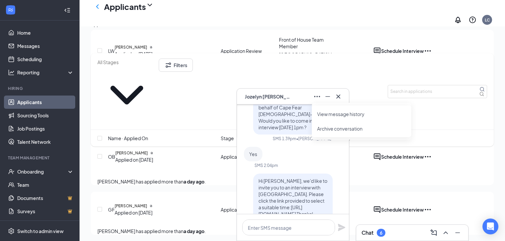
click at [321, 114] on link "View message history" at bounding box center [361, 114] width 89 height 7
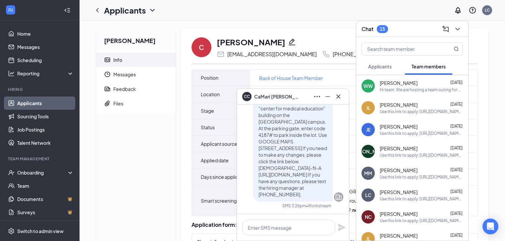
click at [457, 28] on icon "ChevronDown" at bounding box center [457, 29] width 8 height 8
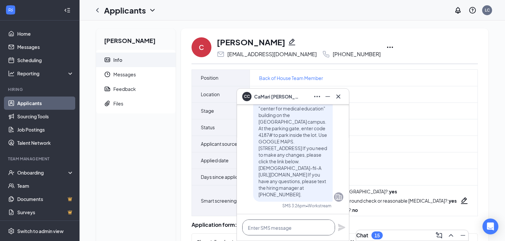
click at [295, 228] on textarea at bounding box center [288, 228] width 93 height 16
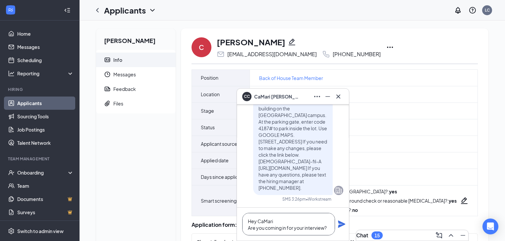
type textarea "Hey CaMari Are you coming in for your interview?"
click at [341, 223] on icon "Plane" at bounding box center [341, 224] width 7 height 7
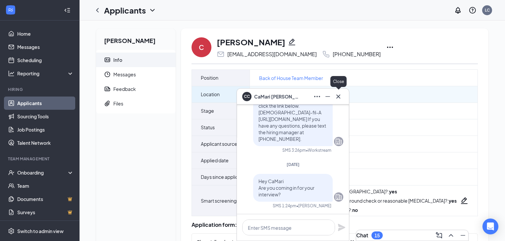
click at [336, 98] on icon "Cross" at bounding box center [338, 97] width 8 height 8
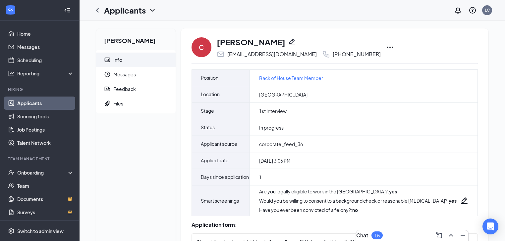
click at [377, 234] on div "15" at bounding box center [376, 236] width 11 height 8
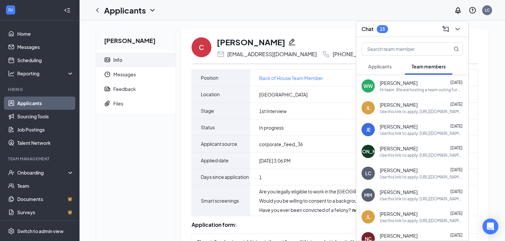
click at [379, 62] on button "Applicants" at bounding box center [379, 66] width 37 height 17
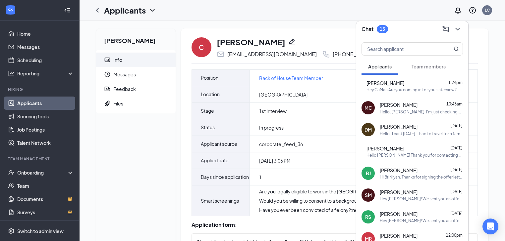
click at [396, 109] on div "Hello, [PERSON_NAME], I'm just checking up on my application I put in last week" at bounding box center [420, 112] width 83 height 6
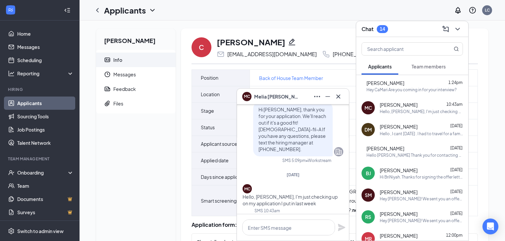
scroll to position [-26, 0]
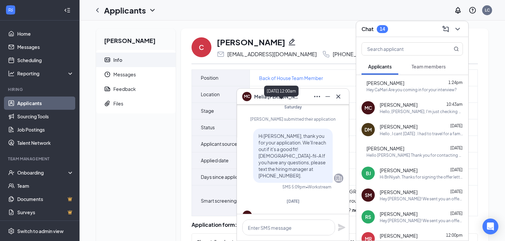
click at [298, 96] on div "August 23, 2025, 12:00am" at bounding box center [281, 91] width 34 height 11
click at [398, 132] on div "Hello , I cant tomorrow . I had to travel for a family emergency , What other d…" at bounding box center [420, 134] width 83 height 6
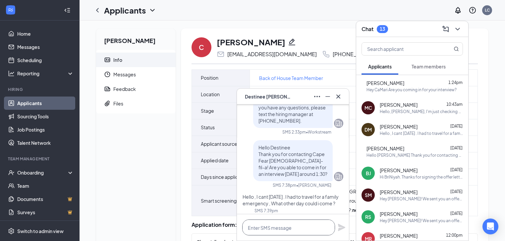
click at [309, 226] on textarea at bounding box center [288, 228] width 93 height 16
type textarea "C"
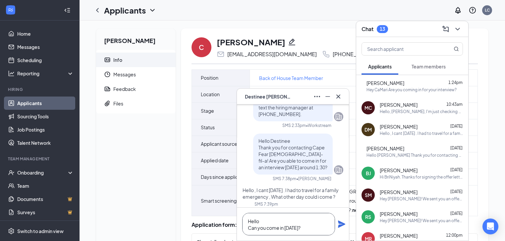
click at [287, 221] on textarea "Hello Can you come in on Friday?" at bounding box center [288, 224] width 93 height 23
type textarea "Hello Destinee Can you come in [DATE]?"
click at [341, 224] on icon "Plane" at bounding box center [341, 224] width 7 height 7
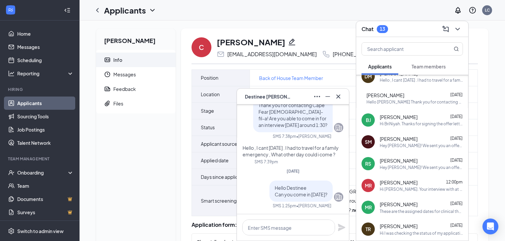
scroll to position [79, 0]
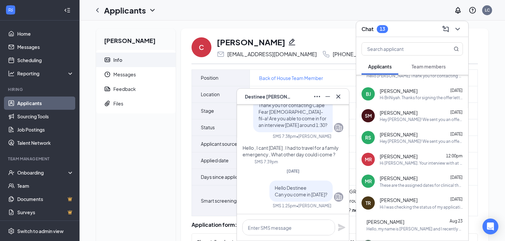
click at [406, 205] on div "Hi I was checking the status of my application" at bounding box center [420, 208] width 83 height 6
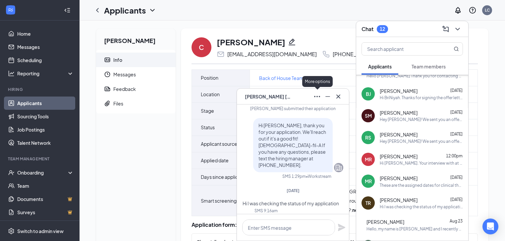
click at [315, 93] on icon "Ellipses" at bounding box center [317, 97] width 8 height 8
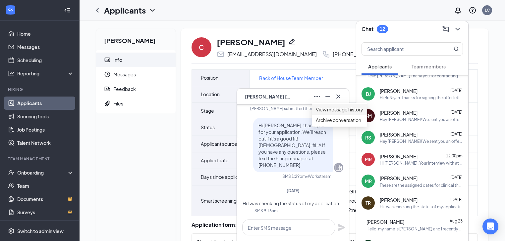
click at [334, 113] on link "View message history" at bounding box center [339, 109] width 47 height 7
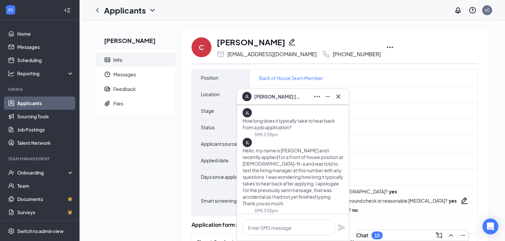
scroll to position [0, 0]
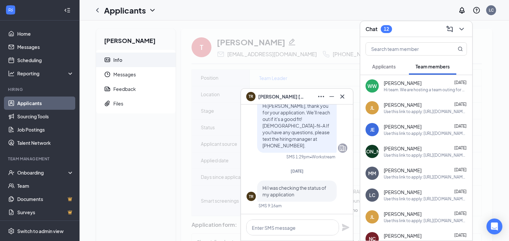
click at [466, 29] on div "Chat 12" at bounding box center [416, 29] width 112 height 16
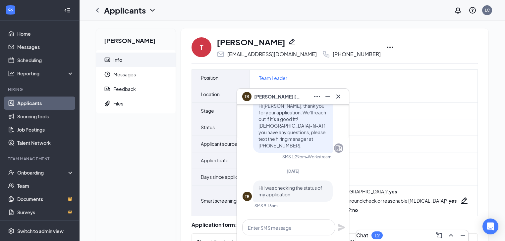
click at [386, 48] on icon "Ellipses" at bounding box center [390, 47] width 8 height 8
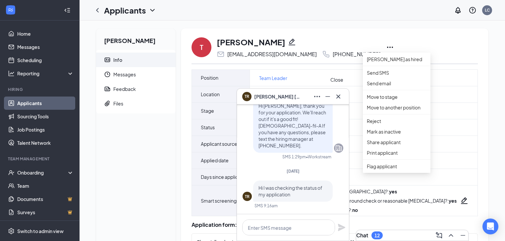
click at [335, 97] on icon "Cross" at bounding box center [338, 97] width 8 height 8
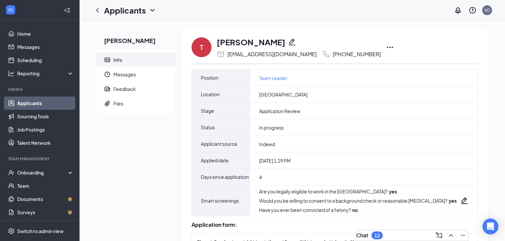
click at [386, 51] on icon "Ellipses" at bounding box center [390, 47] width 8 height 8
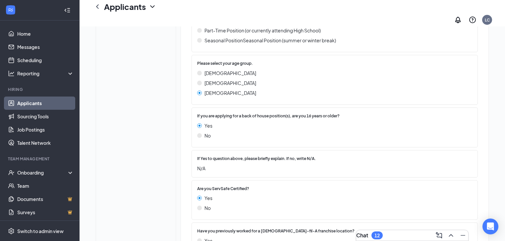
scroll to position [556, 0]
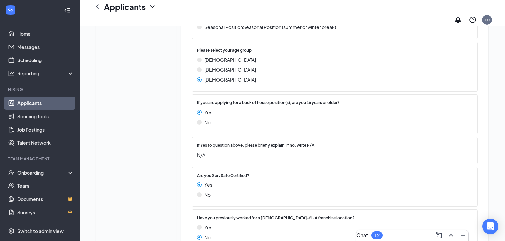
click at [379, 233] on div "12" at bounding box center [376, 236] width 5 height 6
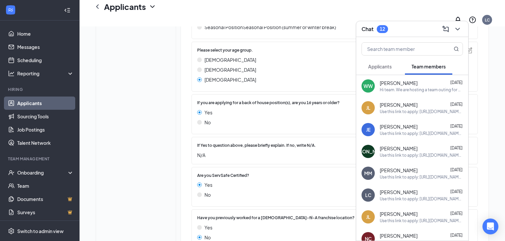
click at [312, 74] on div "[DEMOGRAPHIC_DATA]" at bounding box center [331, 69] width 268 height 7
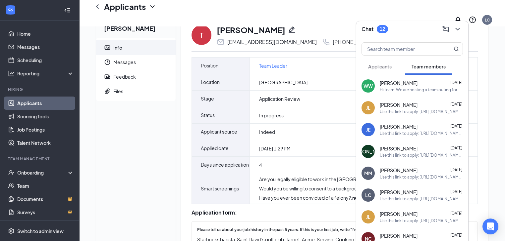
scroll to position [0, 0]
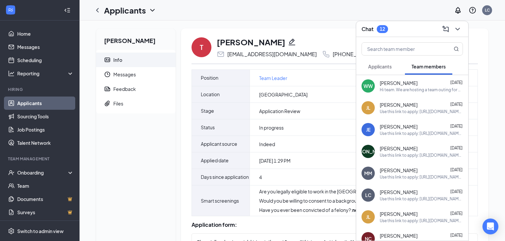
click at [393, 69] on button "Applicants" at bounding box center [379, 66] width 37 height 17
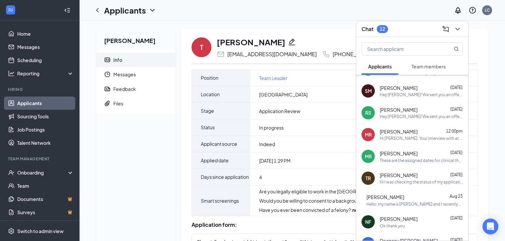
scroll to position [106, 0]
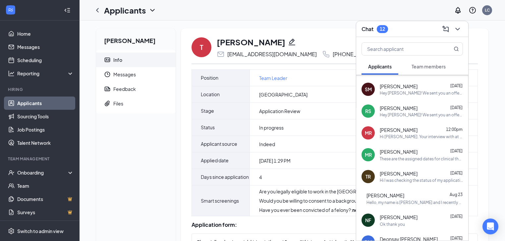
click at [420, 180] on div "Hi I was checking the status of my application" at bounding box center [420, 181] width 83 height 6
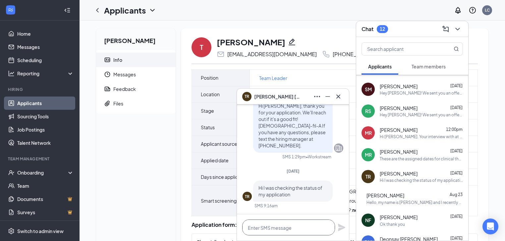
drag, startPoint x: 293, startPoint y: 230, endPoint x: 286, endPoint y: 227, distance: 7.0
click at [293, 230] on textarea at bounding box center [288, 228] width 93 height 16
type textarea "Hey T"
drag, startPoint x: 419, startPoint y: 176, endPoint x: 472, endPoint y: 11, distance: 173.7
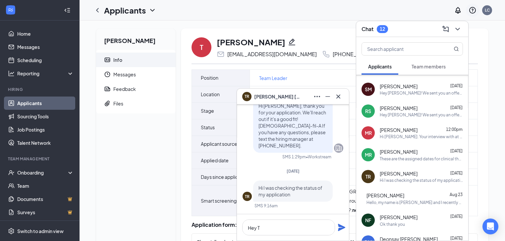
click at [420, 175] on div "Tiarra Rogers Aug 25" at bounding box center [420, 174] width 83 height 7
click at [400, 220] on span "[PERSON_NAME]" at bounding box center [398, 217] width 38 height 7
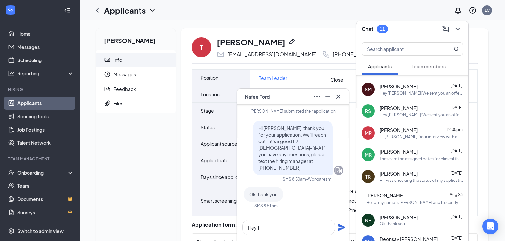
click at [339, 100] on icon "Cross" at bounding box center [338, 97] width 8 height 8
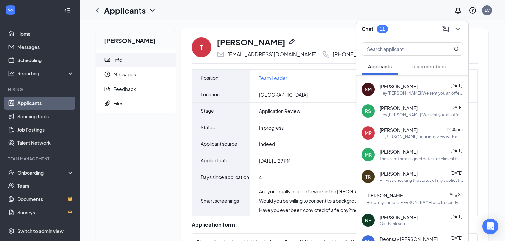
scroll to position [185, 0]
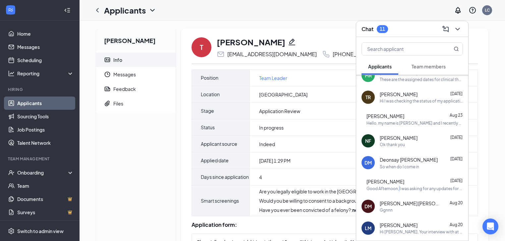
click at [412, 191] on div "Good Afternoon, I was asking for any updates for my application !" at bounding box center [414, 189] width 96 height 6
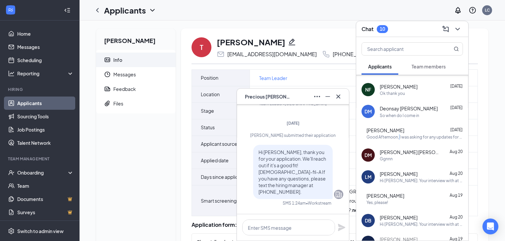
scroll to position [265, 0]
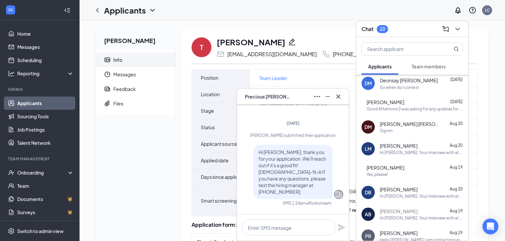
click at [394, 153] on div "Hi Lynndora McCarty. Your interview with at Chick-fil-A is coming up! Location:…" at bounding box center [420, 153] width 83 height 6
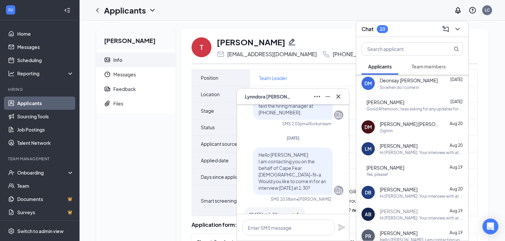
scroll to position [-583, 0]
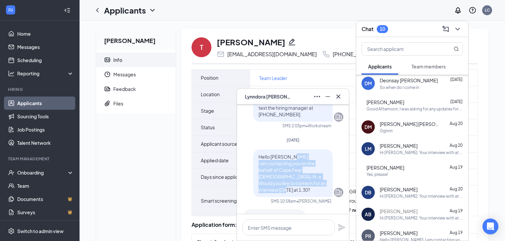
drag, startPoint x: 254, startPoint y: 145, endPoint x: 292, endPoint y: 170, distance: 45.2
click at [292, 170] on div "Hello Lynndora I am contacting you on the behalf of Cape Fear Chick-fil-a. Woul…" at bounding box center [292, 174] width 79 height 48
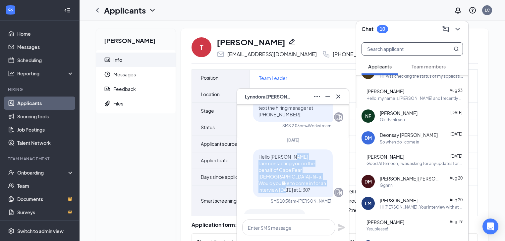
scroll to position [205, 0]
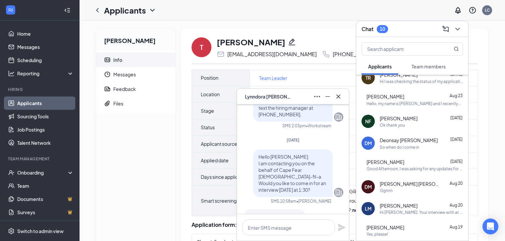
click at [429, 75] on div "Tiarra Rogers Aug 25" at bounding box center [420, 75] width 83 height 7
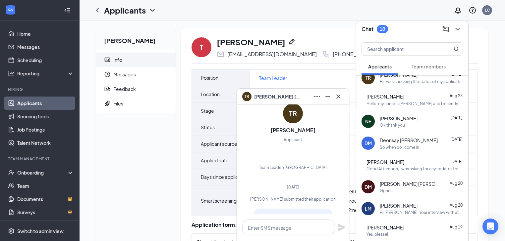
click at [429, 66] on span "Team members" at bounding box center [428, 67] width 34 height 6
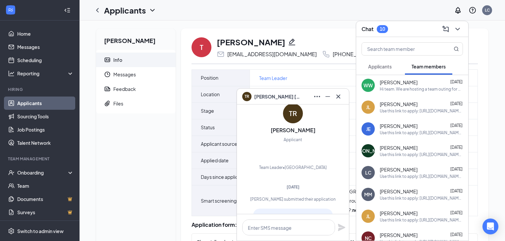
scroll to position [0, 0]
click at [410, 39] on div at bounding box center [412, 47] width 112 height 21
click at [410, 47] on input "text" at bounding box center [401, 49] width 78 height 13
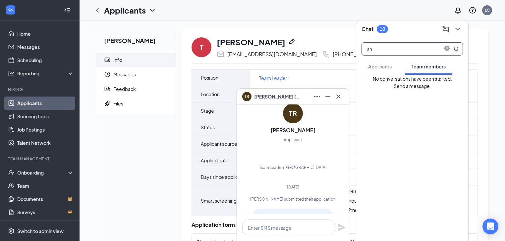
type input "s"
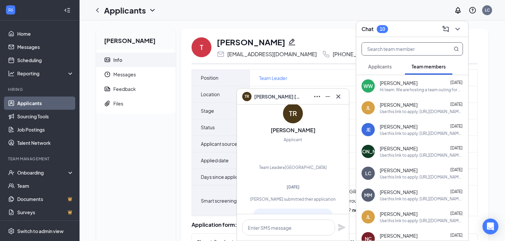
click at [375, 65] on span "Applicants" at bounding box center [380, 67] width 24 height 6
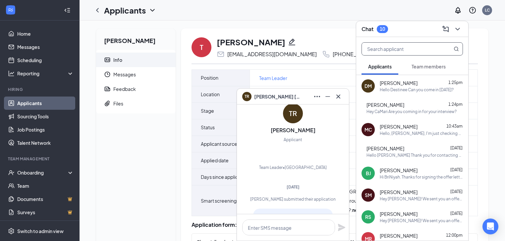
click at [380, 48] on input "text" at bounding box center [401, 49] width 78 height 13
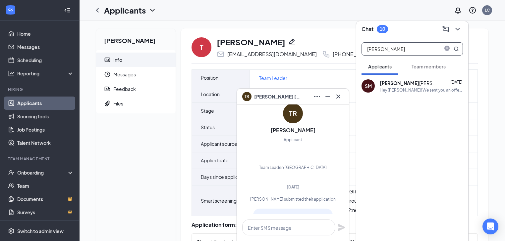
type input "Sheri"
drag, startPoint x: 414, startPoint y: 91, endPoint x: 412, endPoint y: 97, distance: 6.5
click at [414, 92] on div "Hey [PERSON_NAME]! We sent you an offer letter. Could you sign ASAP so we can g…" at bounding box center [420, 90] width 83 height 6
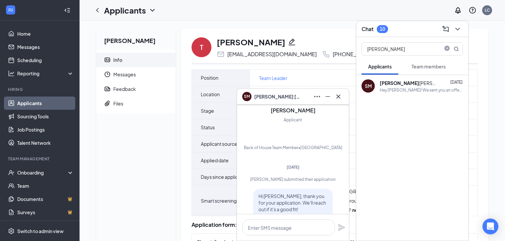
scroll to position [-874, 0]
drag, startPoint x: 255, startPoint y: 177, endPoint x: 267, endPoint y: 178, distance: 12.0
drag, startPoint x: 274, startPoint y: 203, endPoint x: 254, endPoint y: 176, distance: 33.6
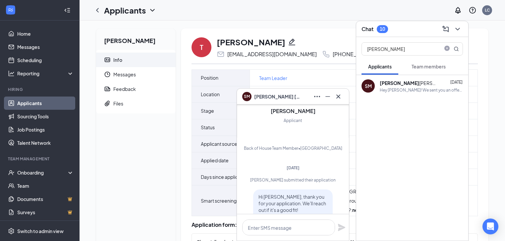
copy span "I am contacting you on the behalf of Cape Fear Chick-fil-a. Would you like to c…"
click at [327, 96] on icon "Minimize" at bounding box center [327, 97] width 8 height 8
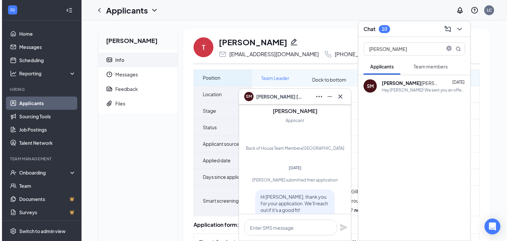
scroll to position [0, 0]
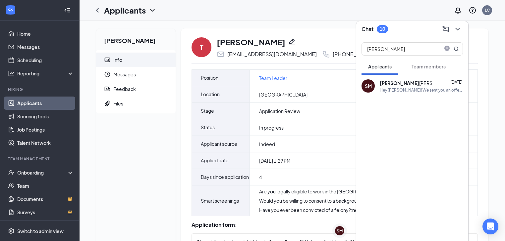
click at [455, 30] on icon "ChevronDown" at bounding box center [457, 29] width 8 height 8
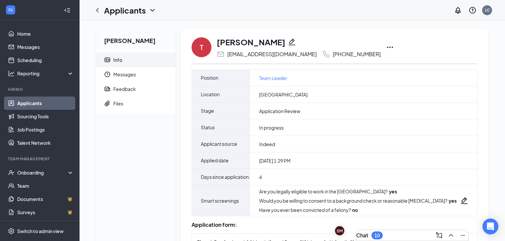
click at [373, 46] on div "T Tiarra Rogers tiarrarenee123@gmail.com +1 (267) 509-3342 Mark as hired Send S…" at bounding box center [334, 47] width 286 height 22
click at [386, 46] on icon "Ellipses" at bounding box center [390, 47] width 8 height 8
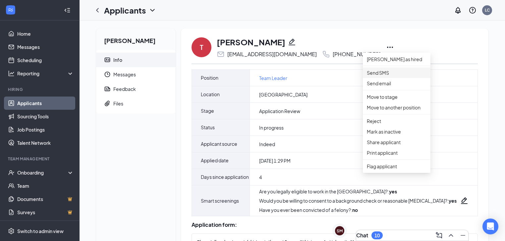
click at [381, 76] on p "Send SMS" at bounding box center [397, 72] width 60 height 7
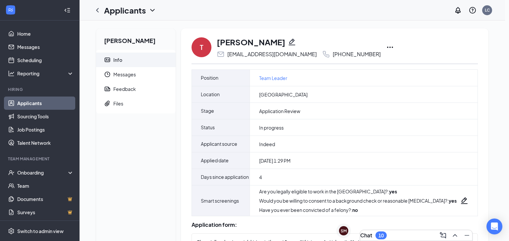
drag, startPoint x: 144, startPoint y: 64, endPoint x: 149, endPoint y: 63, distance: 5.1
drag, startPoint x: 173, startPoint y: 77, endPoint x: 234, endPoint y: 83, distance: 61.2
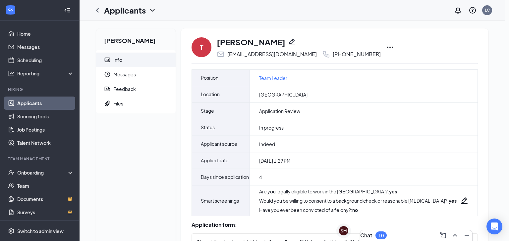
drag, startPoint x: 367, startPoint y: 196, endPoint x: 224, endPoint y: 98, distance: 172.7
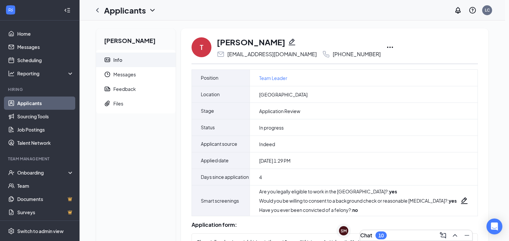
drag, startPoint x: 205, startPoint y: 78, endPoint x: 143, endPoint y: 72, distance: 62.6
copy div "I am contacting you on the behalf of Cape Fear Chick-fil-a. Would you like to c…"
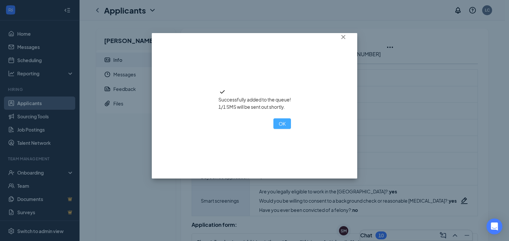
click at [273, 129] on button "OK" at bounding box center [282, 124] width 18 height 11
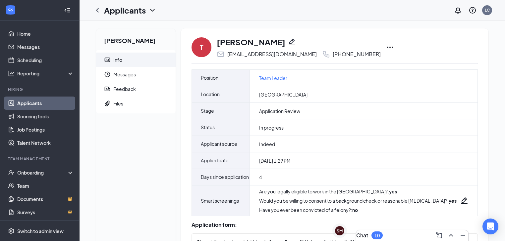
click at [375, 232] on div "Chat 10" at bounding box center [369, 236] width 26 height 8
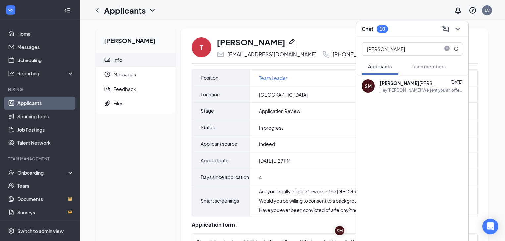
click at [396, 68] on button "Applicants" at bounding box center [379, 66] width 37 height 17
click at [390, 65] on span "Applicants" at bounding box center [380, 67] width 24 height 6
click at [388, 67] on span "Applicants" at bounding box center [380, 67] width 24 height 6
click at [449, 48] on span "close-circle" at bounding box center [447, 49] width 8 height 8
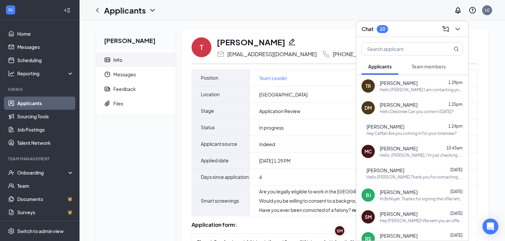
click at [399, 113] on div "Hello Destinee Can you come in on Friday?" at bounding box center [416, 112] width 74 height 6
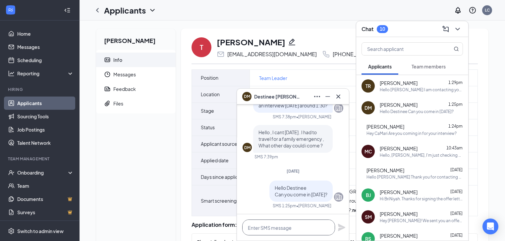
click at [293, 232] on textarea at bounding box center [288, 228] width 93 height 16
drag, startPoint x: 293, startPoint y: 228, endPoint x: 270, endPoint y: 229, distance: 22.9
drag, startPoint x: 270, startPoint y: 229, endPoint x: 167, endPoint y: 101, distance: 165.1
click at [166, 108] on span "Files" at bounding box center [141, 103] width 57 height 15
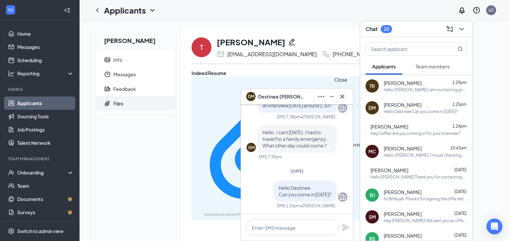
click at [347, 98] on button at bounding box center [342, 96] width 11 height 11
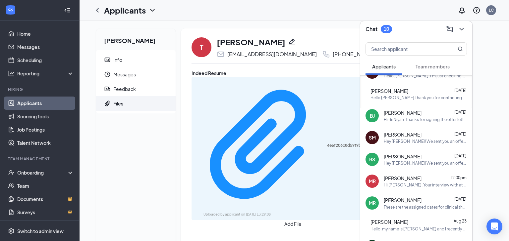
scroll to position [106, 0]
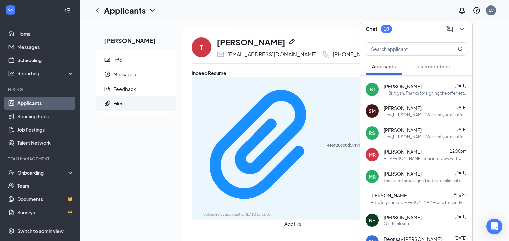
drag, startPoint x: 395, startPoint y: 204, endPoint x: 406, endPoint y: 198, distance: 12.8
click at [395, 205] on div "Hello, my name is Joné Lewis and I recently applied for a front of house positi…" at bounding box center [418, 203] width 96 height 6
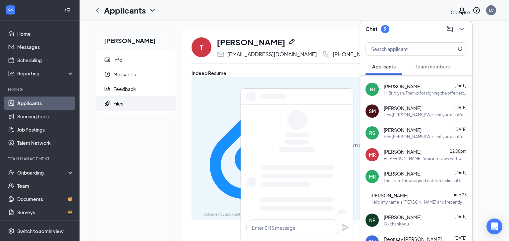
click at [465, 26] on icon "ChevronDown" at bounding box center [461, 29] width 8 height 8
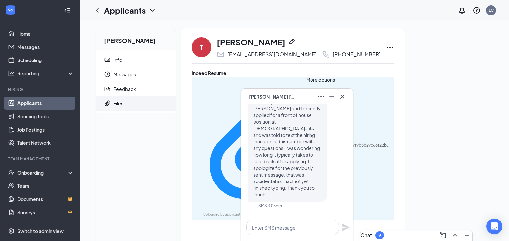
click at [320, 95] on icon "Ellipses" at bounding box center [321, 97] width 8 height 8
click at [292, 148] on span "Hello, my name is Joné Lewis and I recently applied for a front of house positi…" at bounding box center [287, 148] width 68 height 99
click at [317, 97] on button at bounding box center [321, 96] width 11 height 11
click at [335, 113] on link "View message history" at bounding box center [343, 109] width 47 height 7
click at [226, 152] on div "Tiarra Rogers Info Messages Feedback Files T Tiarra Rogers tiarrarenee123@gmail…" at bounding box center [293, 236] width 429 height 431
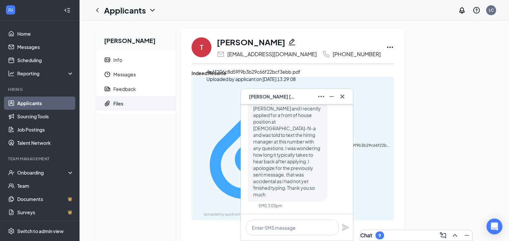
click at [327, 143] on div "4e6f206c8d59f9b3b29c66f22bcf3ebb.pdf" at bounding box center [358, 145] width 63 height 5
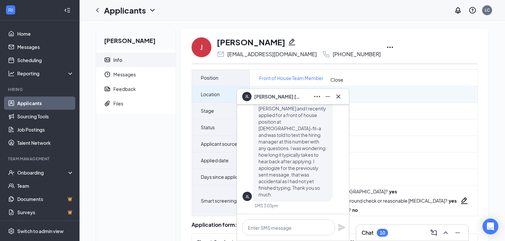
drag, startPoint x: 340, startPoint y: 101, endPoint x: 337, endPoint y: 100, distance: 3.5
click at [339, 101] on button at bounding box center [338, 96] width 11 height 11
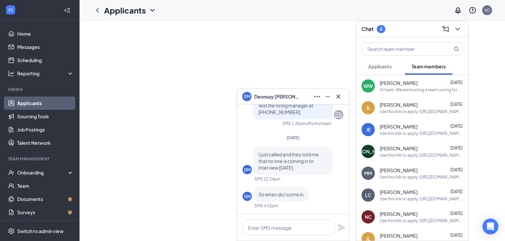
click at [464, 28] on div "Chat 6" at bounding box center [412, 29] width 112 height 16
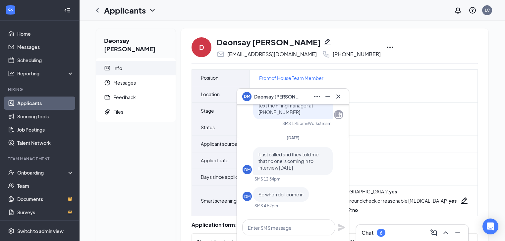
click at [398, 50] on div "D [PERSON_NAME] [EMAIL_ADDRESS][DOMAIN_NAME] [PHONE_NUMBER]" at bounding box center [334, 47] width 286 height 22
click at [386, 48] on icon "Ellipses" at bounding box center [390, 47] width 8 height 8
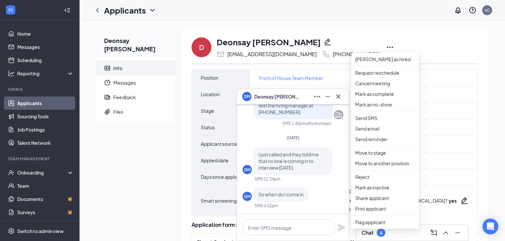
drag, startPoint x: 368, startPoint y: 34, endPoint x: 351, endPoint y: 42, distance: 18.8
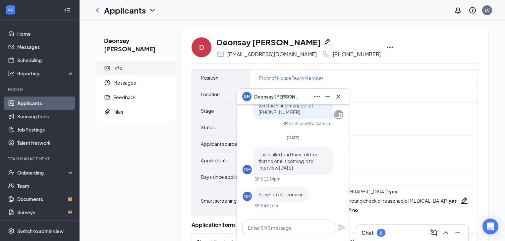
click at [386, 48] on icon "Ellipses" at bounding box center [390, 47] width 8 height 8
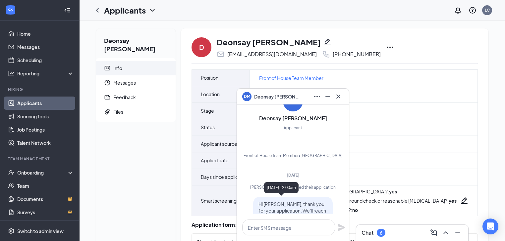
scroll to position [-624, 0]
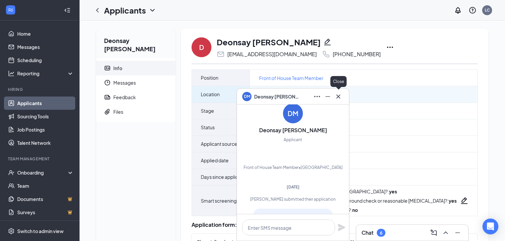
click at [339, 100] on icon "Cross" at bounding box center [338, 97] width 8 height 8
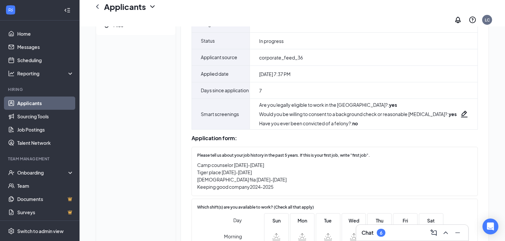
scroll to position [106, 0]
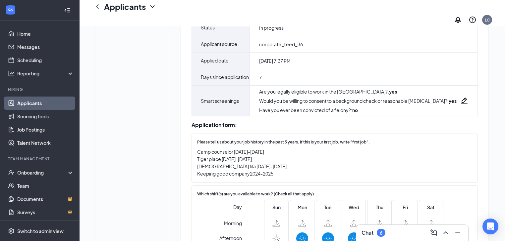
click at [392, 236] on div "Chat 6" at bounding box center [411, 233] width 101 height 11
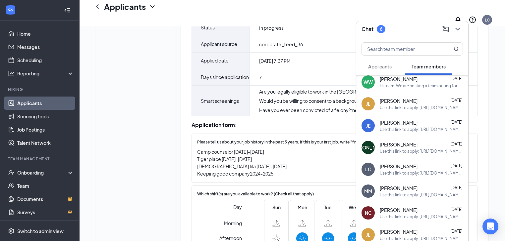
scroll to position [0, 0]
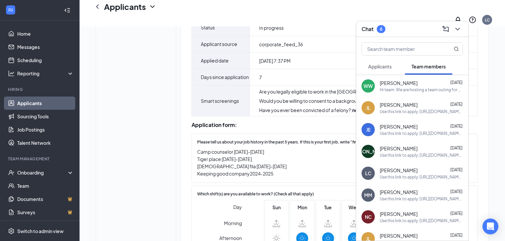
click at [380, 68] on span "Applicants" at bounding box center [380, 67] width 24 height 6
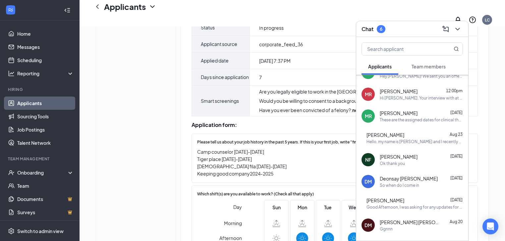
scroll to position [271, 0]
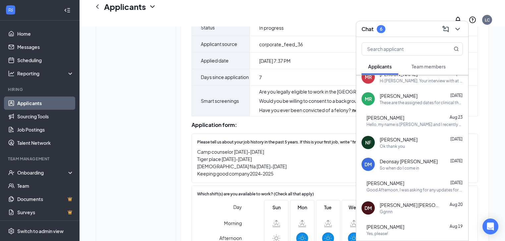
click at [402, 163] on span "Deonsay [PERSON_NAME]" at bounding box center [408, 161] width 58 height 7
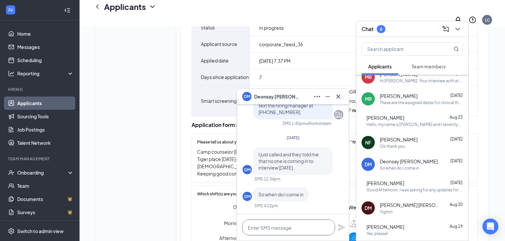
click at [282, 229] on textarea at bounding box center [288, 228] width 93 height 16
click at [301, 230] on textarea "Hey Deonsay" at bounding box center [288, 228] width 93 height 16
click at [296, 230] on textarea "Hey Deonsay" at bounding box center [288, 228] width 93 height 16
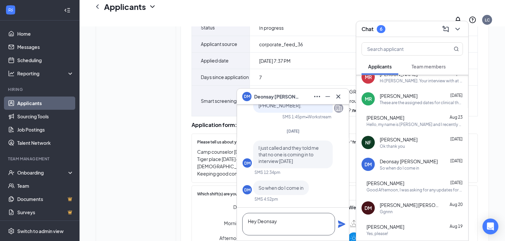
click at [253, 229] on textarea "Hey Deonsay" at bounding box center [288, 224] width 93 height 23
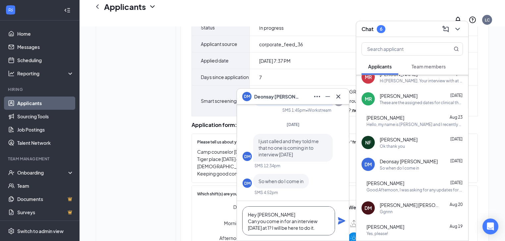
type textarea "Hey [PERSON_NAME] Can you come in for an interview [DATE] at 1? I will be here …"
drag, startPoint x: 346, startPoint y: 219, endPoint x: 343, endPoint y: 221, distance: 3.7
click at [345, 219] on div "Hey [PERSON_NAME] Can you come in for an interview [DATE] at 1? I will be here …" at bounding box center [293, 221] width 112 height 40
click at [338, 227] on div "Hey [PERSON_NAME] Can you come in for an interview [DATE] at 1? I will be here …" at bounding box center [293, 221] width 112 height 40
click at [343, 220] on icon "Plane" at bounding box center [341, 221] width 8 height 8
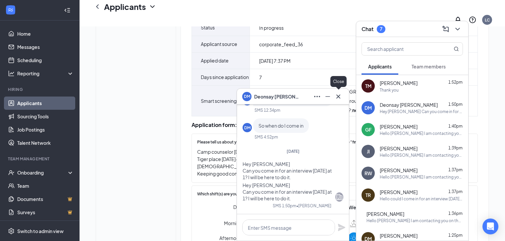
click at [339, 95] on icon "Cross" at bounding box center [338, 96] width 4 height 4
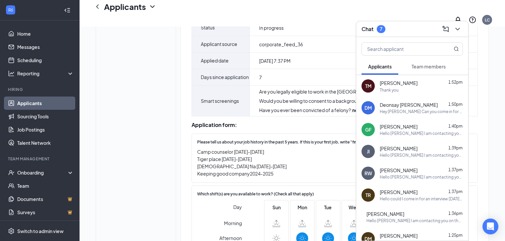
click at [436, 83] on div "Trenda Macon 1:52pm" at bounding box center [420, 82] width 83 height 7
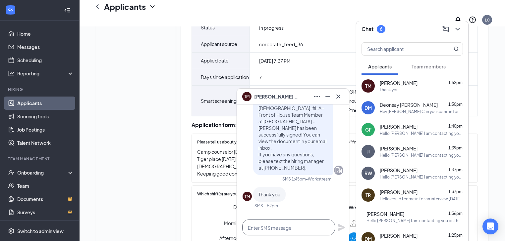
click at [305, 235] on textarea at bounding box center [288, 228] width 93 height 16
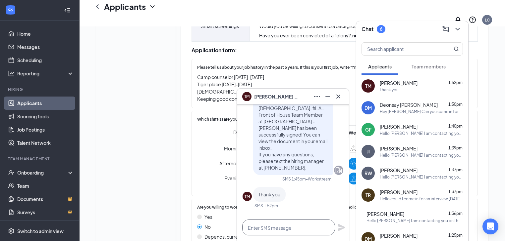
scroll to position [185, 0]
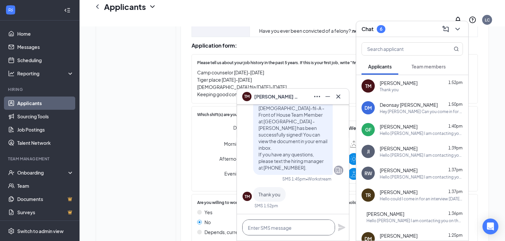
click at [313, 231] on textarea at bounding box center [288, 228] width 93 height 16
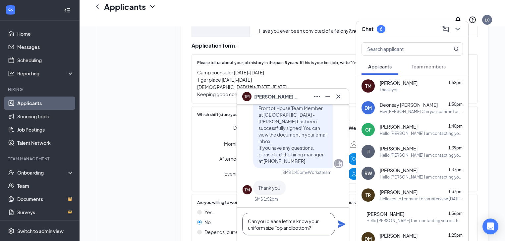
scroll to position [0, 0]
drag, startPoint x: 318, startPoint y: 231, endPoint x: 236, endPoint y: 216, distance: 82.6
type textarea "Can you please let me know your uniform size Top and bottom?"
click at [342, 226] on icon "Plane" at bounding box center [341, 224] width 7 height 7
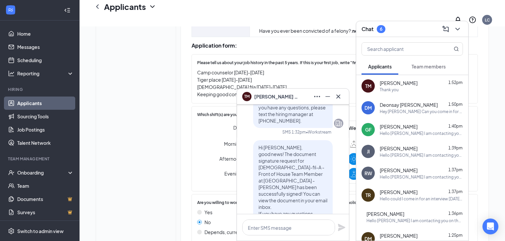
scroll to position [-106, 0]
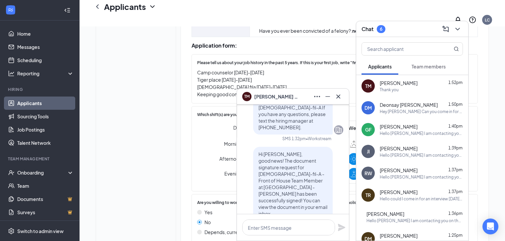
click at [415, 67] on span "Team members" at bounding box center [428, 67] width 34 height 6
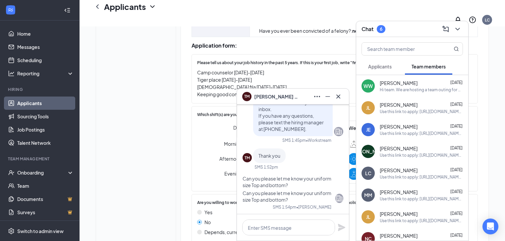
scroll to position [0, 0]
click at [393, 73] on button "Applicants" at bounding box center [379, 66] width 37 height 17
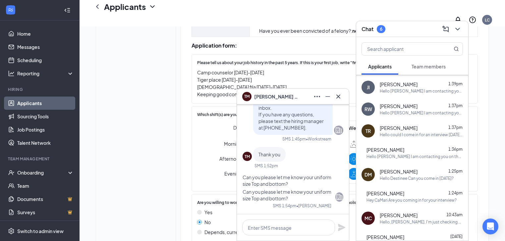
scroll to position [106, 0]
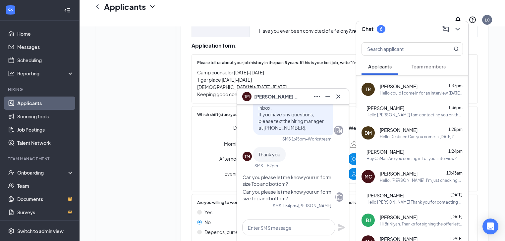
click at [420, 160] on div "Hey CaMari Are you coming in for your interview?" at bounding box center [411, 159] width 90 height 6
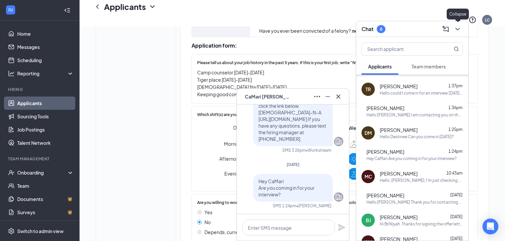
click at [460, 26] on icon "ChevronDown" at bounding box center [457, 29] width 8 height 8
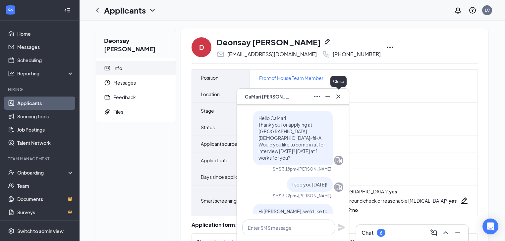
click at [338, 97] on icon "Cross" at bounding box center [338, 96] width 4 height 4
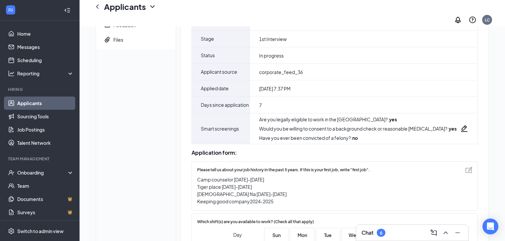
scroll to position [106, 0]
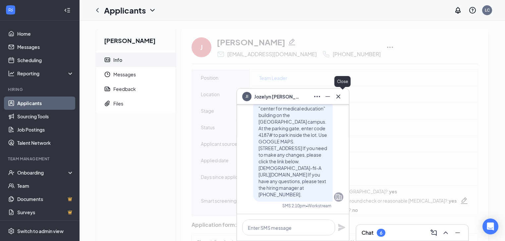
click at [340, 97] on icon "Cross" at bounding box center [338, 97] width 8 height 8
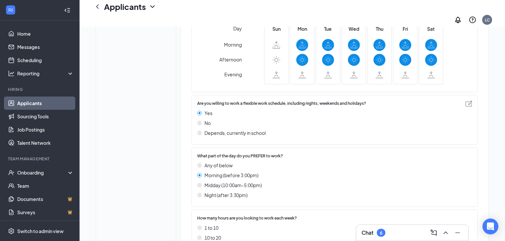
scroll to position [265, 0]
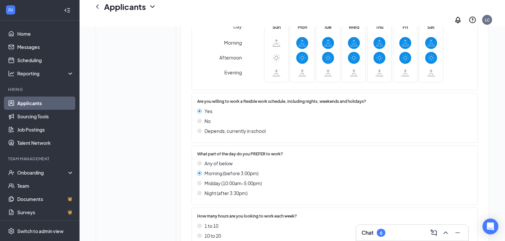
click at [381, 234] on div "6" at bounding box center [380, 233] width 3 height 6
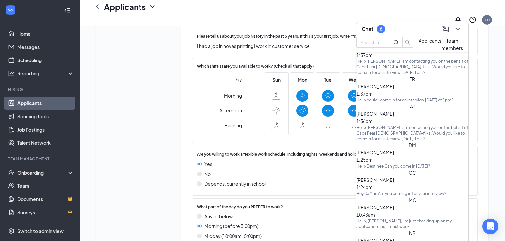
scroll to position [212, 0]
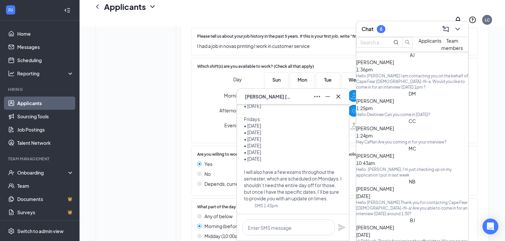
scroll to position [265, 0]
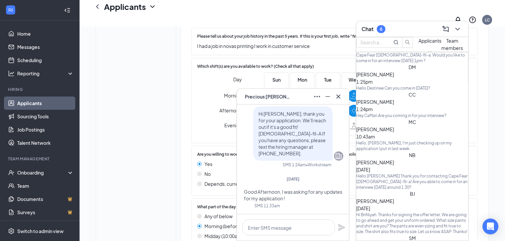
click at [267, 95] on span "[PERSON_NAME]" at bounding box center [268, 96] width 46 height 7
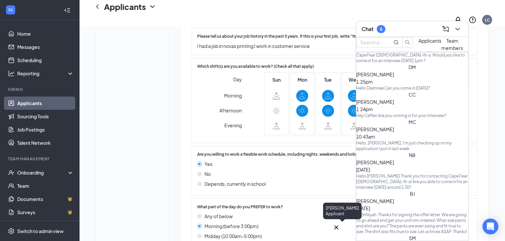
click at [336, 233] on div "PF" at bounding box center [336, 233] width 8 height 0
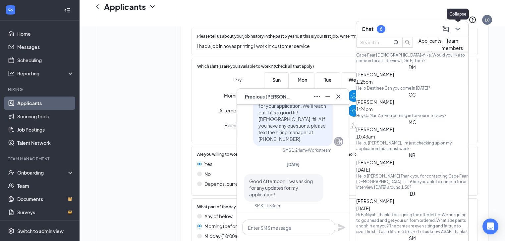
drag, startPoint x: 462, startPoint y: 28, endPoint x: 461, endPoint y: 32, distance: 4.3
click at [462, 28] on button at bounding box center [457, 29] width 11 height 11
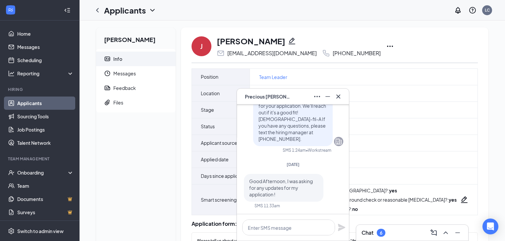
scroll to position [0, 0]
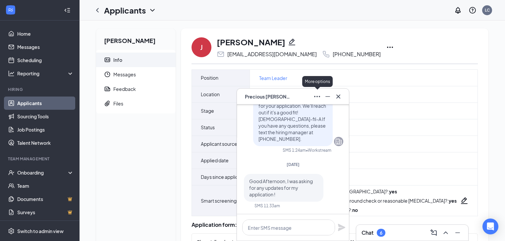
click at [315, 99] on icon "Ellipses" at bounding box center [317, 97] width 8 height 8
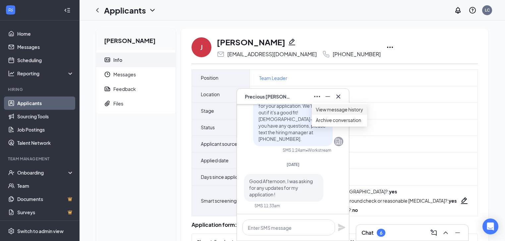
click at [326, 113] on link "View message history" at bounding box center [339, 109] width 47 height 7
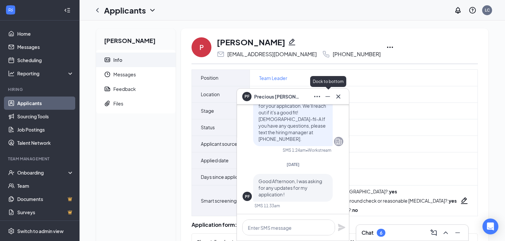
click at [331, 97] on icon "Minimize" at bounding box center [327, 97] width 8 height 8
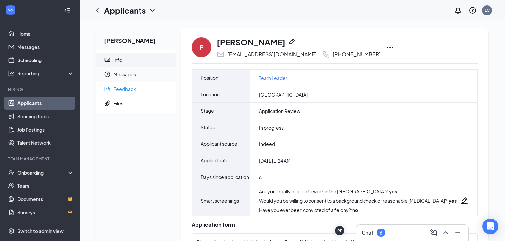
click at [118, 77] on span "Messages" at bounding box center [141, 74] width 57 height 15
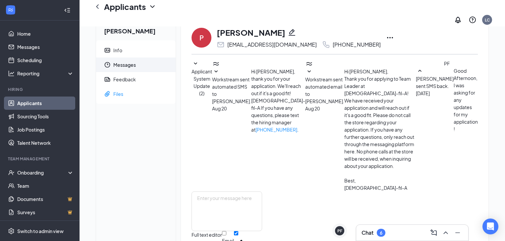
scroll to position [36, 0]
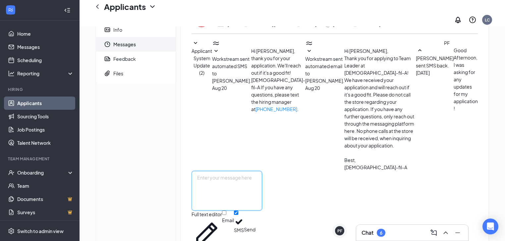
click at [250, 189] on textarea at bounding box center [226, 191] width 71 height 40
paste textarea "Can you please let me know your uniform size Top and bottom?"
type textarea "Can you please let me know your uniform size Top and bottom?"
drag, startPoint x: 196, startPoint y: 164, endPoint x: 424, endPoint y: 143, distance: 228.8
click at [420, 145] on div "Applicant System Update (2) Workstream sent automated SMS to [PERSON_NAME]. [DA…" at bounding box center [334, 162] width 286 height 247
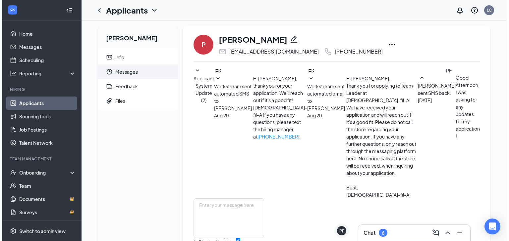
scroll to position [0, 0]
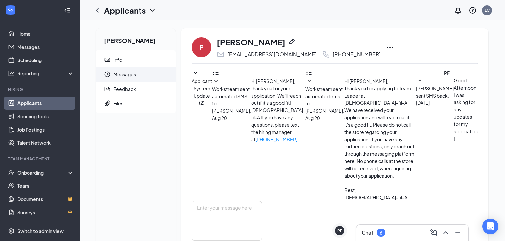
click at [161, 58] on span "Info" at bounding box center [141, 60] width 57 height 15
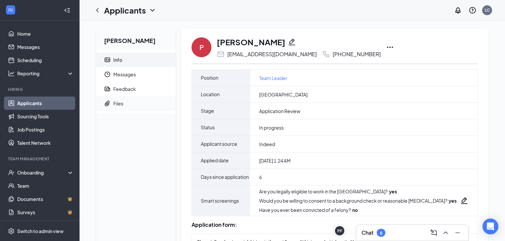
click at [137, 103] on span "Files" at bounding box center [141, 103] width 57 height 15
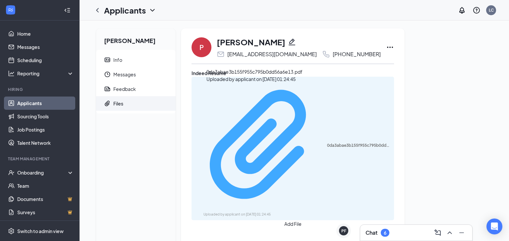
click at [250, 212] on div "Uploaded by applicant on Aug 20, 2025 at 01:24:45" at bounding box center [252, 214] width 99 height 5
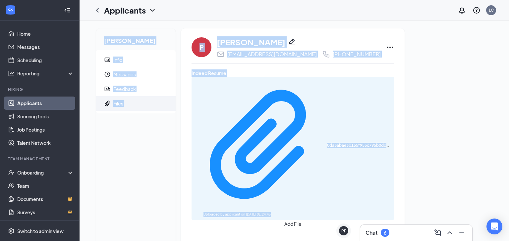
click at [390, 241] on html "Home Messages Scheduling Reporting Hiring Applicants Sourcing Tools Job Posting…" at bounding box center [254, 120] width 509 height 241
click at [389, 236] on div "Chat 6" at bounding box center [377, 233] width 24 height 8
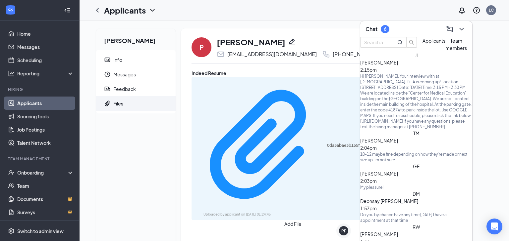
click at [399, 88] on div "Hi [PERSON_NAME]. Your interview with at [DEMOGRAPHIC_DATA]-fil-A is coming up!…" at bounding box center [416, 102] width 112 height 56
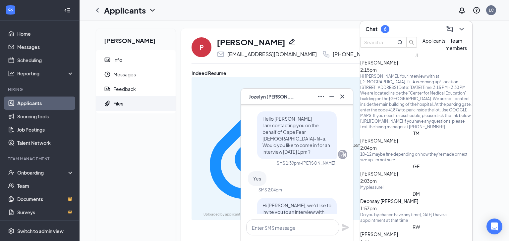
scroll to position [-450, 0]
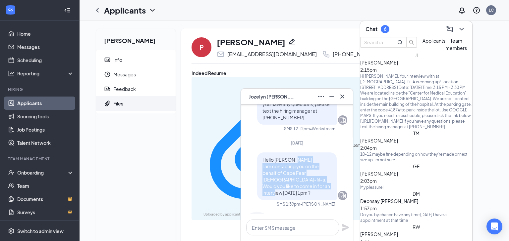
drag, startPoint x: 258, startPoint y: 166, endPoint x: 312, endPoint y: 192, distance: 60.6
click at [312, 192] on div "Hello Jozelyn I am contacting you on the behalf of Cape Fear Chick-fil-a. Would…" at bounding box center [296, 177] width 79 height 48
drag, startPoint x: 298, startPoint y: 180, endPoint x: 294, endPoint y: 181, distance: 4.8
copy span "I am contacting you on the behalf of Cape Fear Chick-fil-a. Would you like to c…"
click at [185, 187] on div "Precious Fuller Info Messages Feedback Files P Precious Fuller th3officialpreci…" at bounding box center [293, 236] width 429 height 431
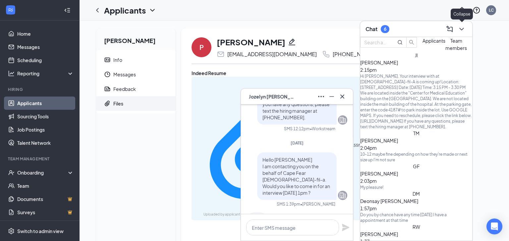
click at [459, 28] on icon "ChevronDown" at bounding box center [461, 29] width 8 height 8
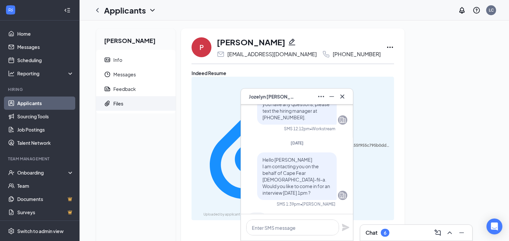
click at [386, 49] on icon "Ellipses" at bounding box center [390, 47] width 8 height 8
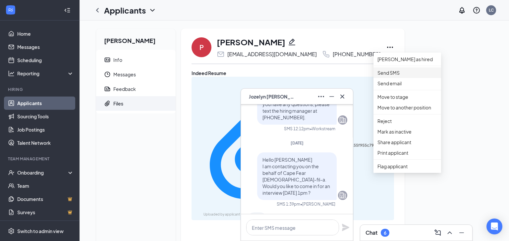
click at [395, 75] on p "Send SMS" at bounding box center [407, 72] width 60 height 7
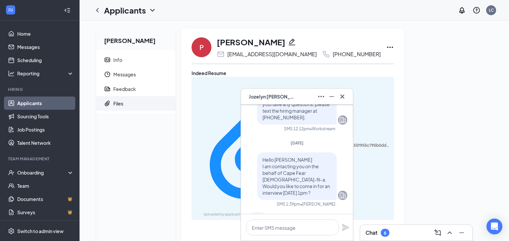
drag, startPoint x: 147, startPoint y: 63, endPoint x: 151, endPoint y: 63, distance: 4.0
drag, startPoint x: 370, startPoint y: 203, endPoint x: 370, endPoint y: 197, distance: 6.0
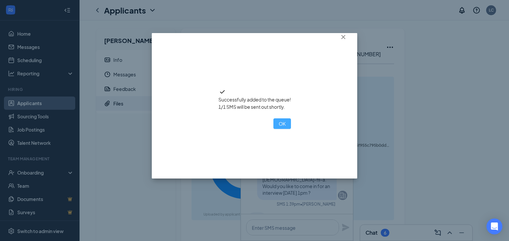
drag, startPoint x: 252, startPoint y: 153, endPoint x: 249, endPoint y: 142, distance: 10.9
click at [252, 153] on div "Successfully added to the queue! 1/1 SMS will be sent out shortly. OK" at bounding box center [254, 106] width 205 height 146
click at [273, 129] on button "OK" at bounding box center [282, 124] width 18 height 11
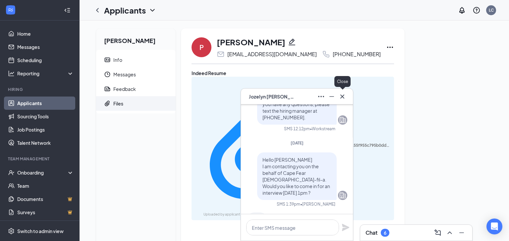
click at [343, 97] on icon "Cross" at bounding box center [342, 97] width 8 height 8
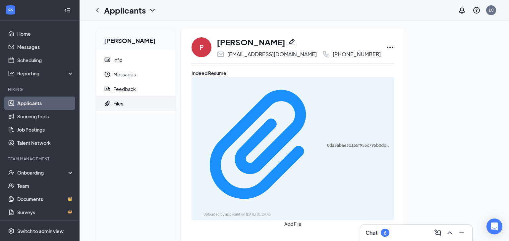
click at [377, 236] on div "Chat 6" at bounding box center [415, 233] width 101 height 11
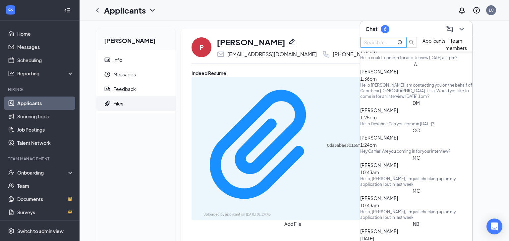
scroll to position [245, 0]
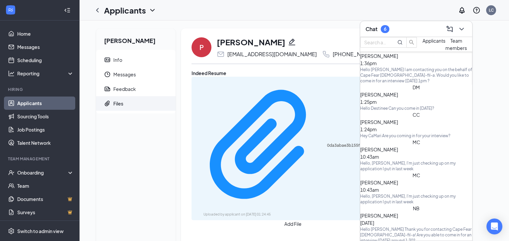
click at [445, 51] on span "Team members" at bounding box center [456, 44] width 22 height 13
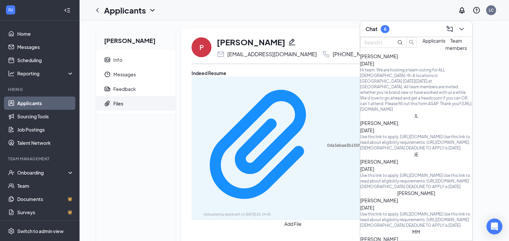
scroll to position [0, 0]
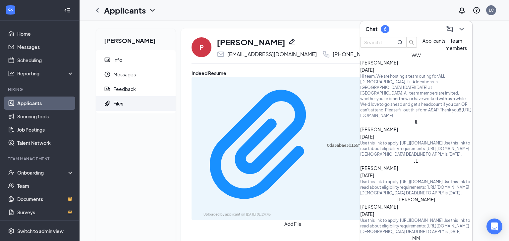
click at [422, 44] on span "Applicants" at bounding box center [433, 41] width 23 height 6
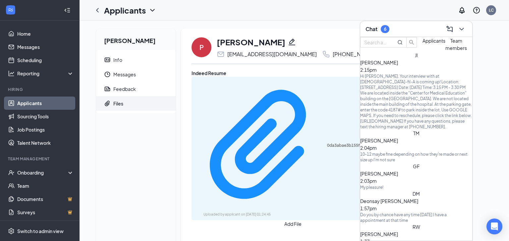
click at [407, 212] on div "Do you by chance have any time Monday I have a appointment at that time" at bounding box center [416, 217] width 112 height 11
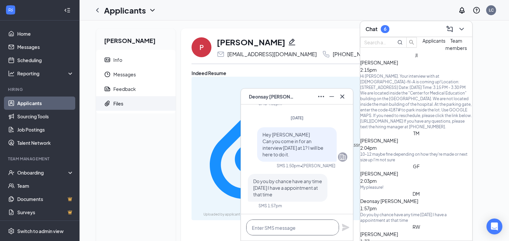
drag, startPoint x: 294, startPoint y: 228, endPoint x: 294, endPoint y: 220, distance: 8.6
click at [294, 221] on textarea at bounding box center [292, 228] width 93 height 16
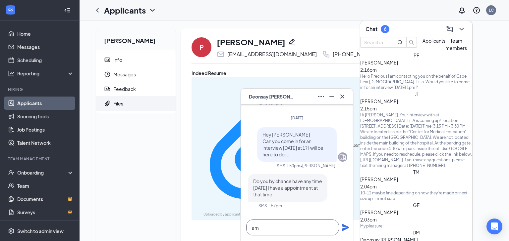
type textarea "a"
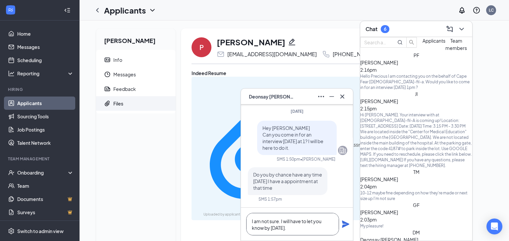
drag, startPoint x: 250, startPoint y: 221, endPoint x: 253, endPoint y: 221, distance: 3.6
click at [250, 221] on textarea "I am not sure. I will have to let you know by [DATE]." at bounding box center [292, 224] width 93 height 23
click at [254, 225] on textarea "I am not sure. I will have to let you know by [DATE]." at bounding box center [292, 224] width 93 height 23
click at [252, 222] on textarea "I am not sure. I will have to let you know by [DATE]." at bounding box center [292, 224] width 93 height 23
click at [252, 221] on textarea "I am not sure. I will have to let you know by [DATE]." at bounding box center [292, 224] width 93 height 23
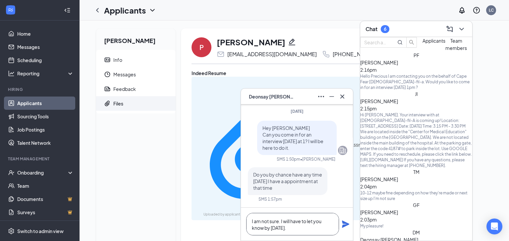
type textarea "I am not sure. I will have to let you know by [DATE]."
click at [343, 226] on icon "Plane" at bounding box center [345, 224] width 7 height 7
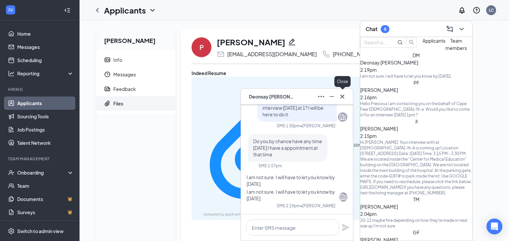
click at [337, 96] on button at bounding box center [342, 96] width 11 height 11
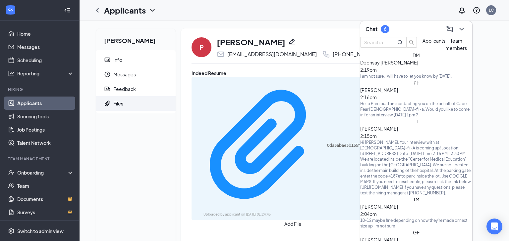
drag, startPoint x: 70, startPoint y: 14, endPoint x: 309, endPoint y: 166, distance: 283.3
click at [309, 167] on div "Precious Fuller Info Messages Feedback Files P Precious Fuller th3officialpreci…" at bounding box center [293, 236] width 429 height 431
click at [462, 29] on icon "ChevronDown" at bounding box center [461, 29] width 8 height 8
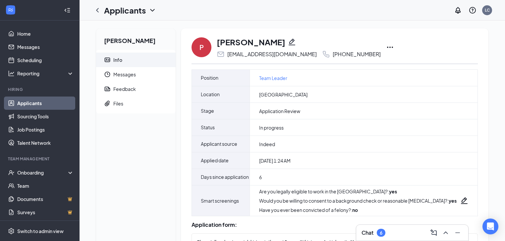
click at [107, 8] on h1 "Applicants" at bounding box center [125, 10] width 42 height 11
click at [98, 11] on icon "ChevronLeft" at bounding box center [97, 10] width 8 height 8
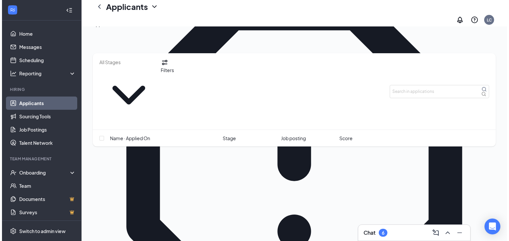
scroll to position [503, 0]
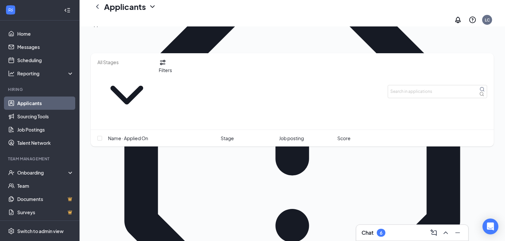
drag, startPoint x: 134, startPoint y: 157, endPoint x: 207, endPoint y: 164, distance: 72.5
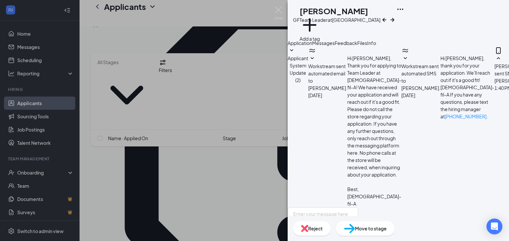
scroll to position [135, 0]
click at [312, 47] on button "Application" at bounding box center [299, 42] width 25 height 7
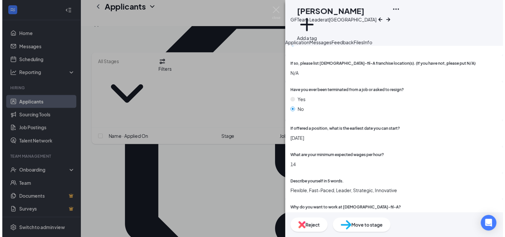
scroll to position [715, 0]
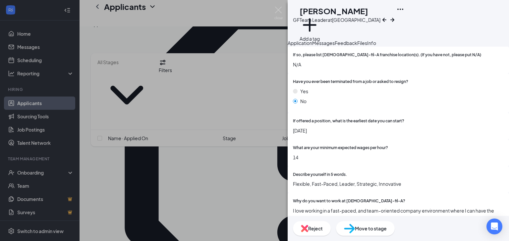
click at [193, 157] on div "GF Giovanna Faircloth Team Leader at Cape Fear Valley Medical Center Add a tag …" at bounding box center [254, 120] width 509 height 241
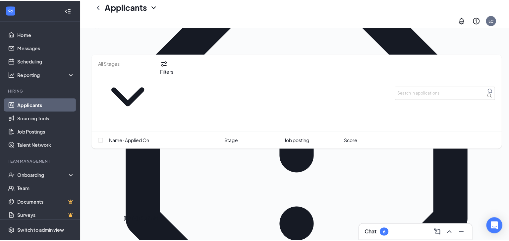
scroll to position [503, 0]
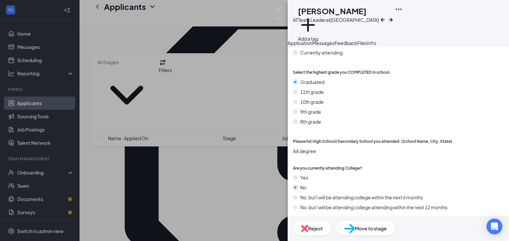
scroll to position [954, 0]
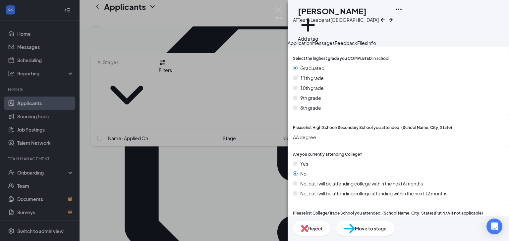
click at [235, 179] on div "AT Ava Thayer Team Leader at Cape Fear Valley Medical Center Add a tag Applicat…" at bounding box center [254, 120] width 509 height 241
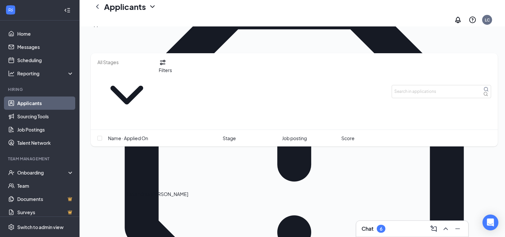
drag, startPoint x: 153, startPoint y: 208, endPoint x: 131, endPoint y: 197, distance: 24.0
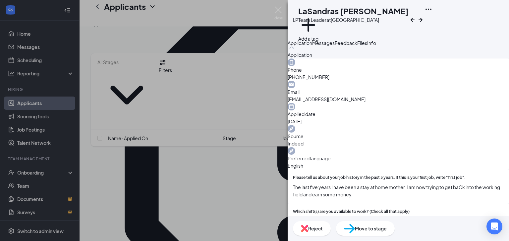
scroll to position [26, 0]
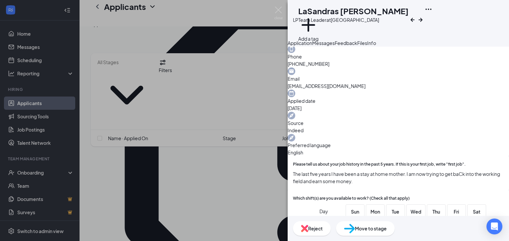
click at [334, 46] on span "Messages" at bounding box center [323, 43] width 23 height 6
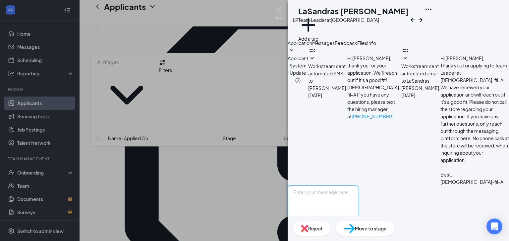
click at [358, 186] on textarea at bounding box center [322, 206] width 71 height 40
paste textarea "I am contacting you on the behalf of Cape Fear Chick-fil-a. Would you like to c…"
click at [308, 186] on textarea "I am contacting you on the behalf of Cape Fear Chick-fil-a. Would you like to c…" at bounding box center [322, 206] width 71 height 40
click at [358, 186] on textarea "Hello LaSandras I am contacting you on the behalf of Cape Fear Chick-fil-a. Wou…" at bounding box center [322, 206] width 71 height 40
type textarea "Hello LaSandras I am contacting you on the behalf of Cape Fear Chick-fil-a. Wou…"
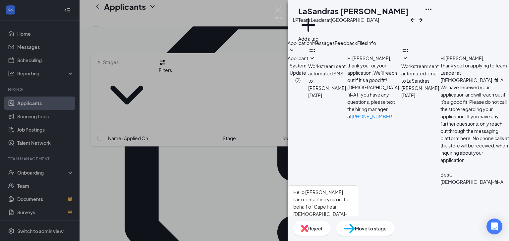
click at [351, 225] on button "Send" at bounding box center [346, 244] width 12 height 38
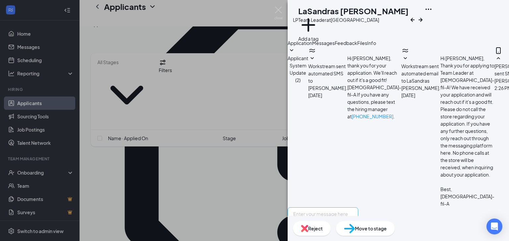
scroll to position [64, 0]
drag, startPoint x: 370, startPoint y: 121, endPoint x: 417, endPoint y: 139, distance: 49.7
copy span "I am contacting you on the behalf of Cape Fear Chick-fil-a. Would you like to c…"
click at [213, 190] on div "LP LaSandras Paige Team Leader at Cape Fear Valley Medical Center Add a tag App…" at bounding box center [254, 120] width 509 height 241
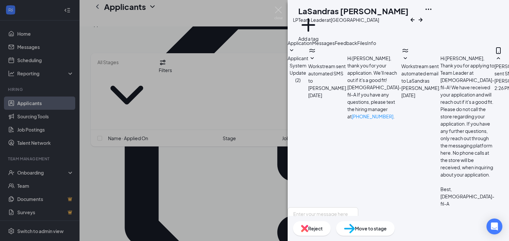
click at [212, 180] on div "LP LaSandras Paige Team Leader at Cape Fear Valley Medical Center Add a tag App…" at bounding box center [254, 120] width 509 height 241
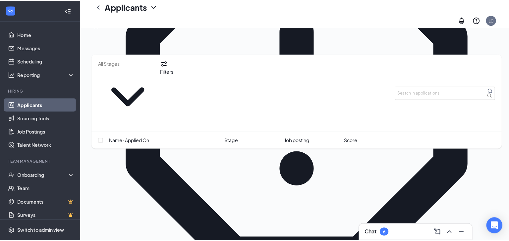
scroll to position [583, 0]
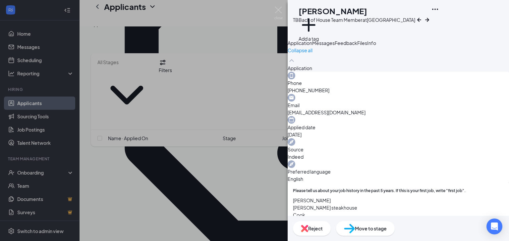
click at [334, 47] on div "Messages" at bounding box center [323, 42] width 23 height 7
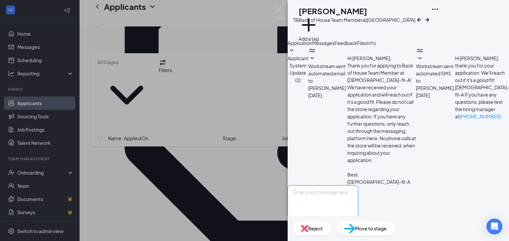
click at [316, 186] on textarea at bounding box center [322, 206] width 71 height 40
paste textarea "I am contacting you on the behalf of Cape Fear Chick-fil-a. Would you like to c…"
click at [307, 186] on textarea "I am contacting you on the behalf of Cape Fear Chick-fil-a. Would you like to c…" at bounding box center [322, 206] width 71 height 40
type textarea "Hello [PERSON_NAME] I am contacting you on the behalf of Cape Fear [DEMOGRAPHIC…"
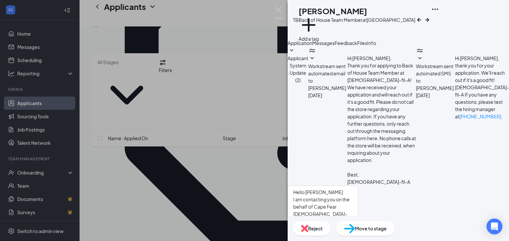
click at [351, 225] on button "Send" at bounding box center [346, 244] width 12 height 38
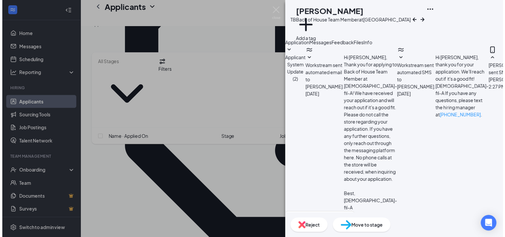
scroll to position [64, 0]
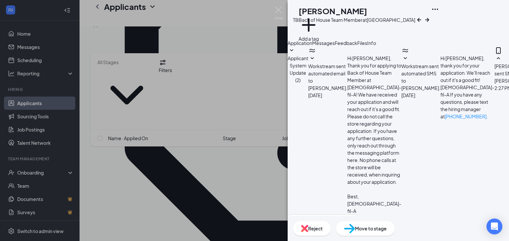
click at [162, 208] on div "TB Tamaris Brunson Back of House Team Member at Cape Fear Valley Medical Center…" at bounding box center [254, 120] width 509 height 241
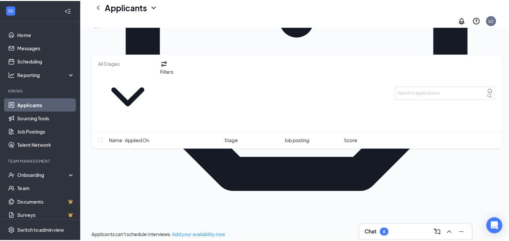
scroll to position [662, 0]
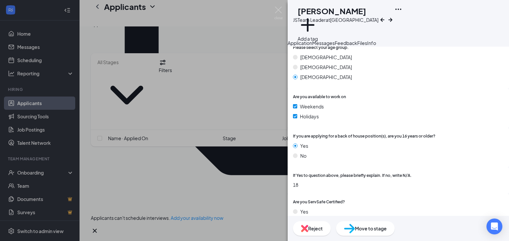
scroll to position [530, 0]
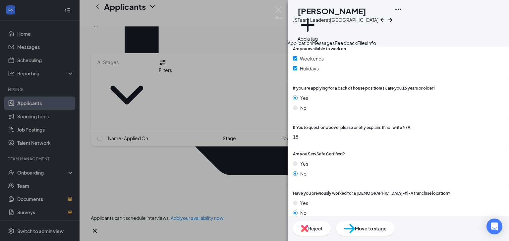
click at [386, 228] on span "Move to stage" at bounding box center [371, 228] width 32 height 7
click at [334, 46] on span "Messages" at bounding box center [323, 43] width 23 height 6
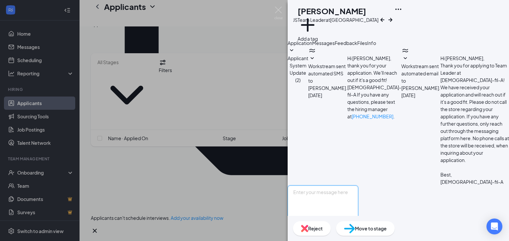
click at [313, 186] on textarea at bounding box center [322, 206] width 71 height 40
drag, startPoint x: 315, startPoint y: 166, endPoint x: 316, endPoint y: 177, distance: 11.3
click at [316, 186] on textarea at bounding box center [322, 206] width 71 height 40
click at [324, 186] on textarea "Hello Jaemarcus" at bounding box center [322, 206] width 71 height 40
click at [349, 186] on textarea "Hello Jemarcus" at bounding box center [322, 206] width 71 height 40
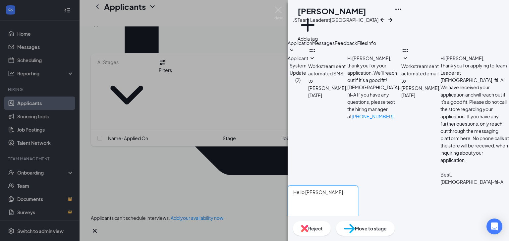
paste textarea "I am contacting you on the behalf of Cape Fear Chick-fil-a. Would you like to c…"
click at [358, 186] on textarea "Hello [PERSON_NAME] I am contacting you on the behalf of Cape Fear [DEMOGRAPHIC…" at bounding box center [322, 206] width 71 height 40
type textarea "Hello [PERSON_NAME] I am contacting you on the behalf of Cape Fear [DEMOGRAPHIC…"
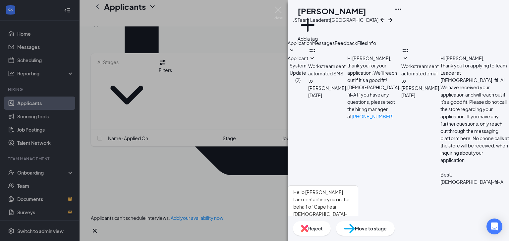
click at [351, 225] on button "Send" at bounding box center [346, 244] width 12 height 38
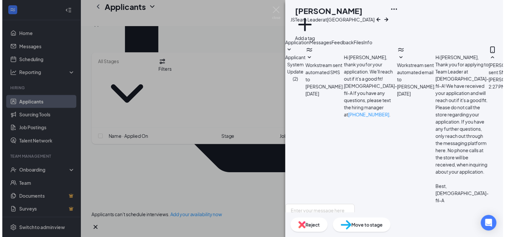
scroll to position [64, 0]
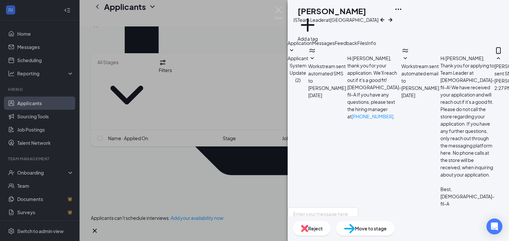
click at [201, 198] on div "JS jemarcus sims Team Leader at Cape Fear Valley Medical Center Add a tag Appli…" at bounding box center [254, 120] width 509 height 241
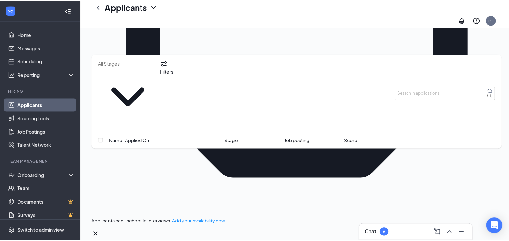
scroll to position [689, 0]
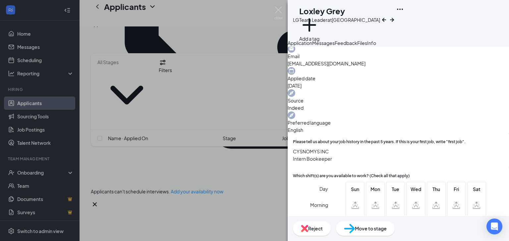
scroll to position [79, 0]
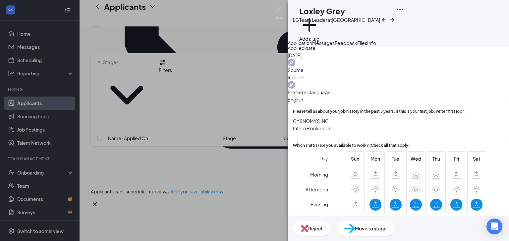
click at [334, 47] on div "Messages" at bounding box center [323, 42] width 23 height 7
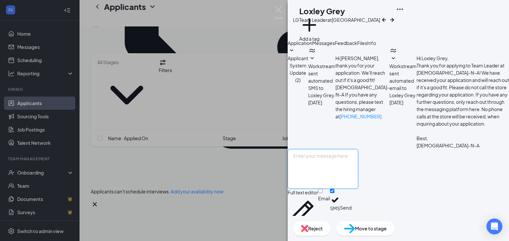
click at [323, 169] on textarea at bounding box center [322, 169] width 71 height 40
paste textarea "I am contacting you on the behalf of Cape Fear Chick-fil-a. Would you like to c…"
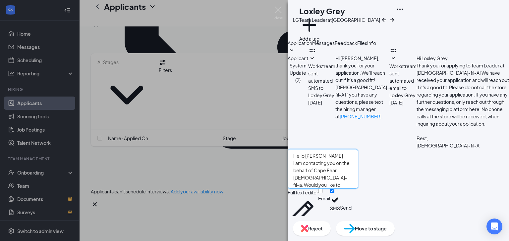
type textarea "Hello [PERSON_NAME] I am contacting you on the behalf of Cape Fear [DEMOGRAPHIC…"
click at [351, 200] on button "Send" at bounding box center [346, 208] width 12 height 38
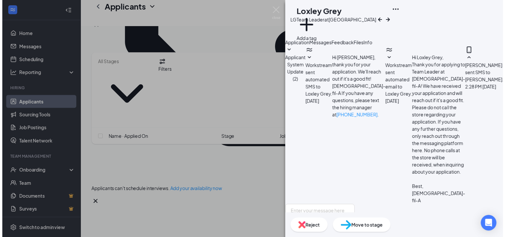
scroll to position [64, 0]
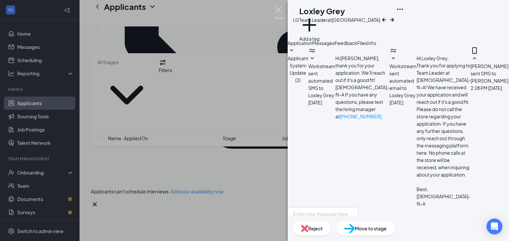
drag, startPoint x: 279, startPoint y: 10, endPoint x: 222, endPoint y: 67, distance: 80.5
click at [279, 10] on img at bounding box center [278, 13] width 8 height 13
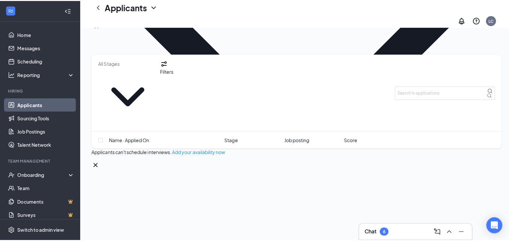
scroll to position [742, 0]
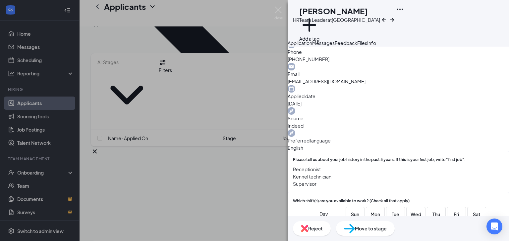
scroll to position [26, 0]
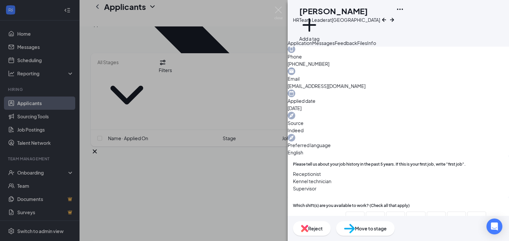
click at [334, 47] on button "Messages" at bounding box center [323, 42] width 23 height 7
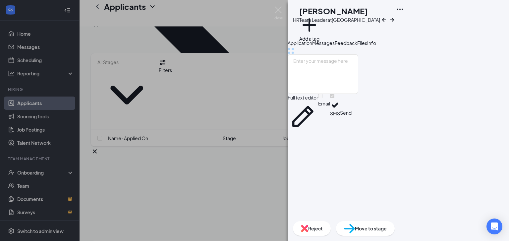
click at [334, 47] on button "Messages" at bounding box center [323, 42] width 23 height 7
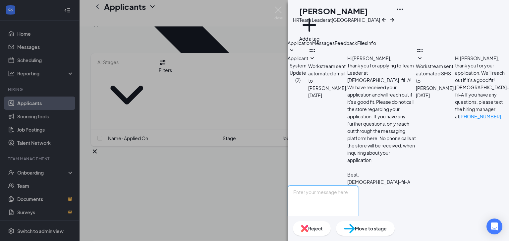
click at [346, 186] on textarea at bounding box center [322, 206] width 71 height 40
paste textarea "I am contacting you on the behalf of Cape Fear Chick-fil-a. Would you like to c…"
type textarea "Hello [PERSON_NAME] I am contacting you on the behalf of Cape Fear [DEMOGRAPHIC…"
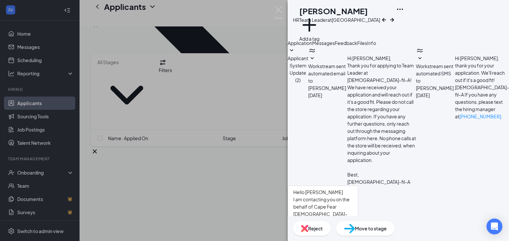
click at [351, 225] on button "Send" at bounding box center [346, 244] width 12 height 38
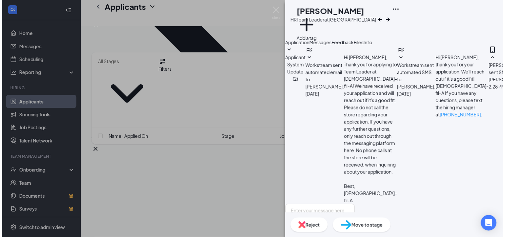
scroll to position [64, 0]
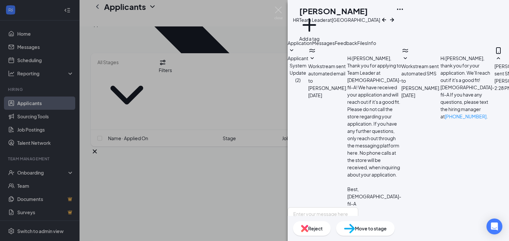
click at [155, 215] on div "HR Haley Ridgway Team Leader at Cape Fear Valley Medical Center Add a tag Appli…" at bounding box center [254, 120] width 509 height 241
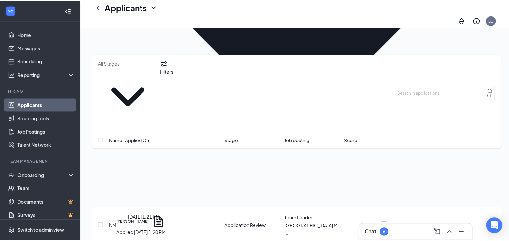
scroll to position [795, 0]
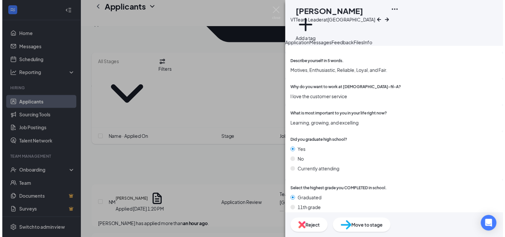
scroll to position [821, 0]
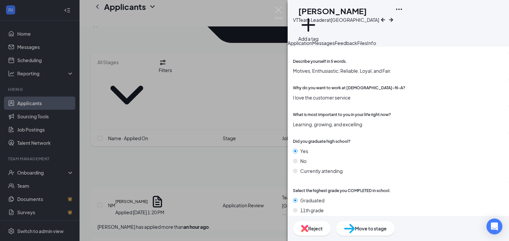
click at [151, 212] on div "VT VANIA TOWNSEND Team Leader at Cape Fear Valley Medical Center Add a tag Appl…" at bounding box center [254, 120] width 509 height 241
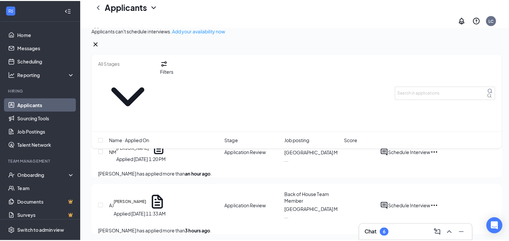
scroll to position [874, 0]
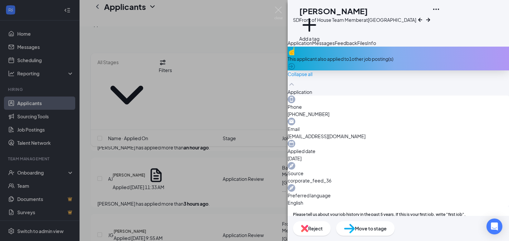
click at [432, 16] on icon "ArrowRight" at bounding box center [428, 20] width 8 height 8
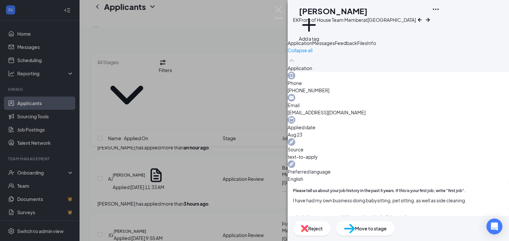
click at [431, 16] on icon "ArrowRight" at bounding box center [427, 20] width 8 height 8
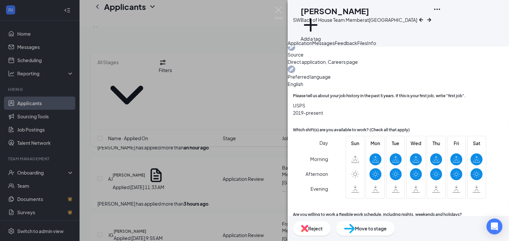
scroll to position [79, 0]
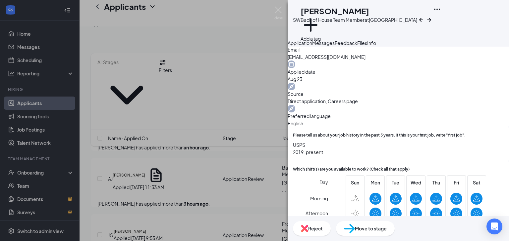
drag, startPoint x: 363, startPoint y: 53, endPoint x: 358, endPoint y: 61, distance: 9.6
click at [334, 46] on span "Messages" at bounding box center [323, 43] width 23 height 6
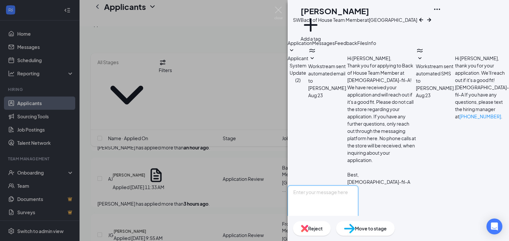
drag, startPoint x: 351, startPoint y: 171, endPoint x: 326, endPoint y: 166, distance: 26.0
click at [326, 186] on textarea at bounding box center [322, 206] width 71 height 40
click at [312, 186] on textarea "Hello Shakeyra" at bounding box center [322, 206] width 71 height 40
click at [347, 186] on textarea "Hello Shakeyra" at bounding box center [322, 206] width 71 height 40
paste textarea "I am contacting you on the behalf of Cape Fear Chick-fil-a. Would you like to c…"
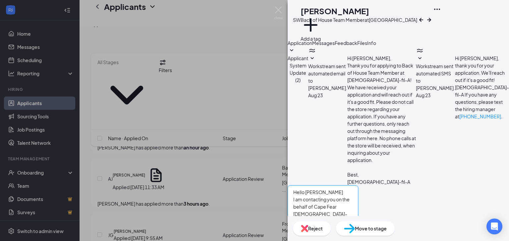
type textarea "Hello [PERSON_NAME] I am contacting you on the behalf of Cape Fear [DEMOGRAPHIC…"
click at [351, 225] on button "Send" at bounding box center [346, 244] width 12 height 38
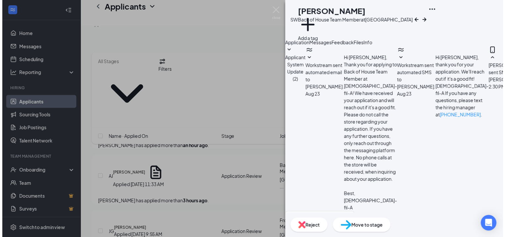
scroll to position [64, 0]
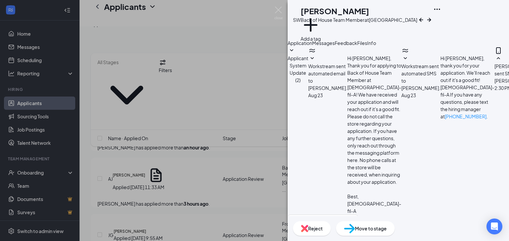
click at [196, 188] on div "SW Shakeyra Webb Back of House Team Member at Cape Fear Valley Medical Center A…" at bounding box center [254, 120] width 509 height 241
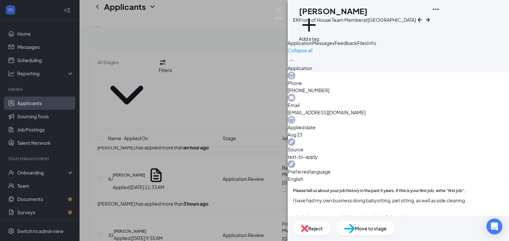
click at [262, 189] on div "EK Elese Kunz Front of House Team Member at Cape Fear Valley Medical Center Add…" at bounding box center [254, 120] width 509 height 241
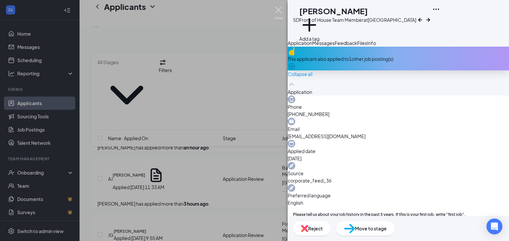
click at [283, 12] on div "SD Siyanna Douglas Front of House Team Member at Cape Fear Valley Medical Cente…" at bounding box center [254, 120] width 509 height 241
click at [280, 13] on div "Applicants LC" at bounding box center [293, 13] width 429 height 26
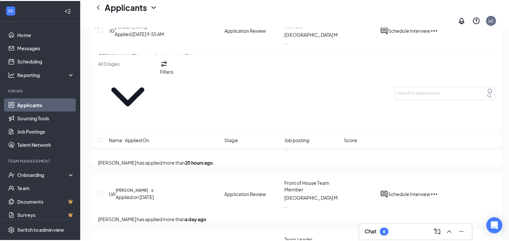
scroll to position [1112, 0]
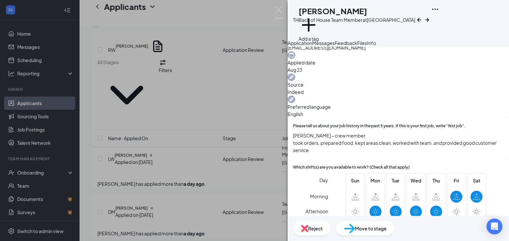
scroll to position [79, 0]
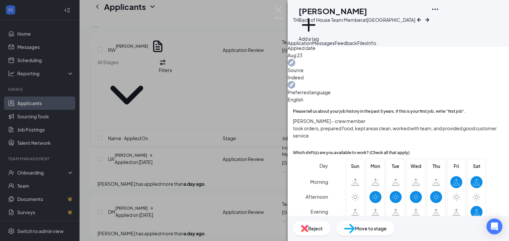
click at [431, 12] on button "button" at bounding box center [427, 19] width 8 height 29
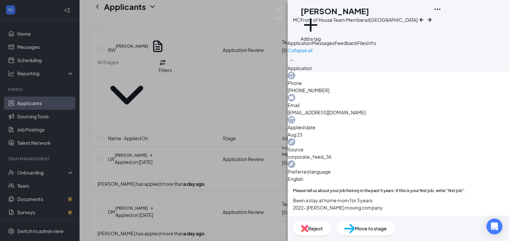
click at [433, 13] on button "button" at bounding box center [429, 19] width 8 height 29
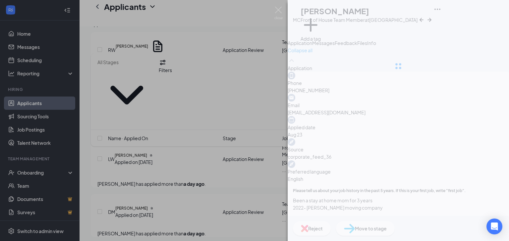
drag, startPoint x: 480, startPoint y: 13, endPoint x: 484, endPoint y: 12, distance: 3.8
click at [484, 12] on div at bounding box center [397, 66] width 221 height 132
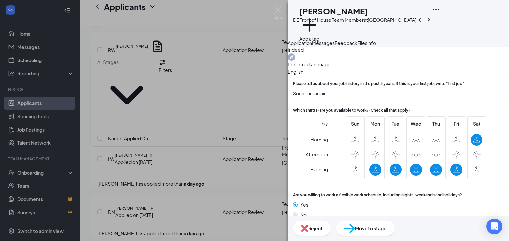
scroll to position [132, 0]
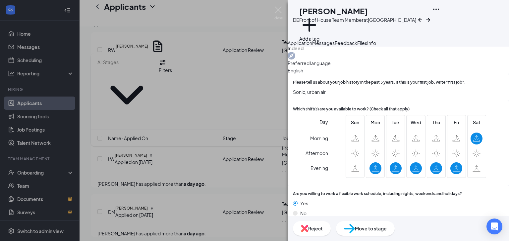
click at [432, 16] on icon "ArrowRight" at bounding box center [428, 20] width 8 height 8
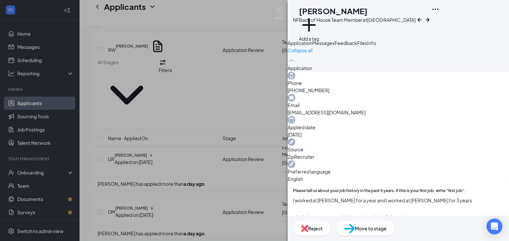
click at [334, 46] on span "Messages" at bounding box center [323, 43] width 23 height 6
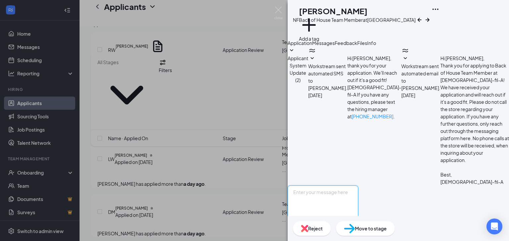
click at [316, 186] on textarea at bounding box center [322, 206] width 71 height 40
paste textarea "I am contacting you on the behalf of Cape Fear Chick-fil-a. Would you like to c…"
type textarea "Hello Nathan I am contacting you on the behalf of Cape Fear Chick-fil-a. Would …"
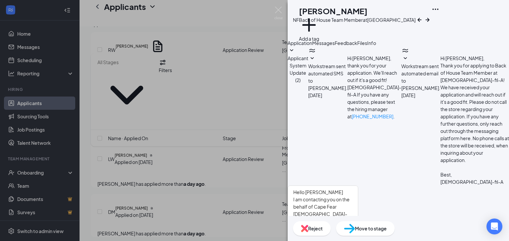
click at [351, 225] on button "Send" at bounding box center [346, 244] width 12 height 38
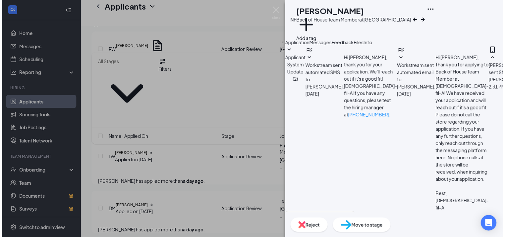
scroll to position [64, 0]
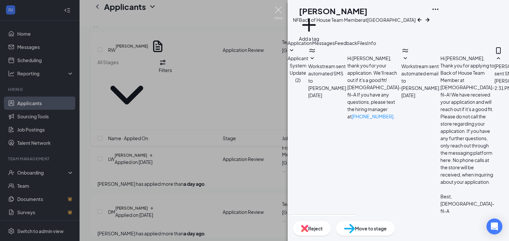
click at [280, 10] on img at bounding box center [278, 13] width 8 height 13
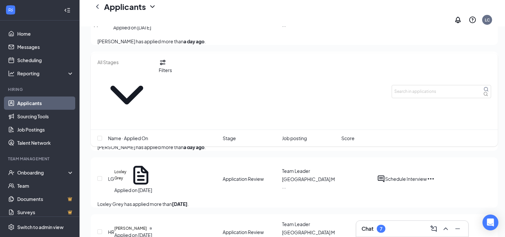
scroll to position [1557, 0]
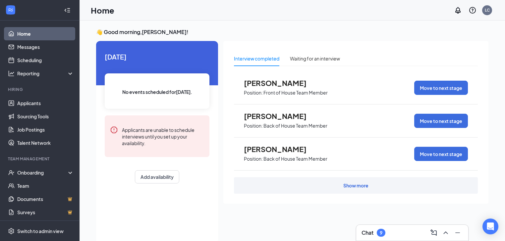
click at [370, 233] on h3 "Chat" at bounding box center [367, 232] width 12 height 7
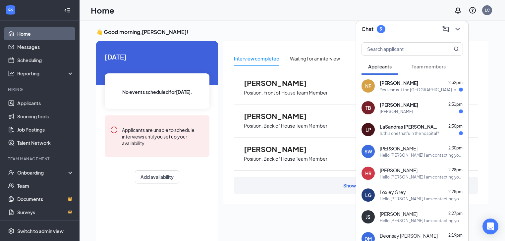
click at [402, 108] on div "[PERSON_NAME] 2:31pm Ty" at bounding box center [420, 108] width 83 height 13
